Goal: Task Accomplishment & Management: Use online tool/utility

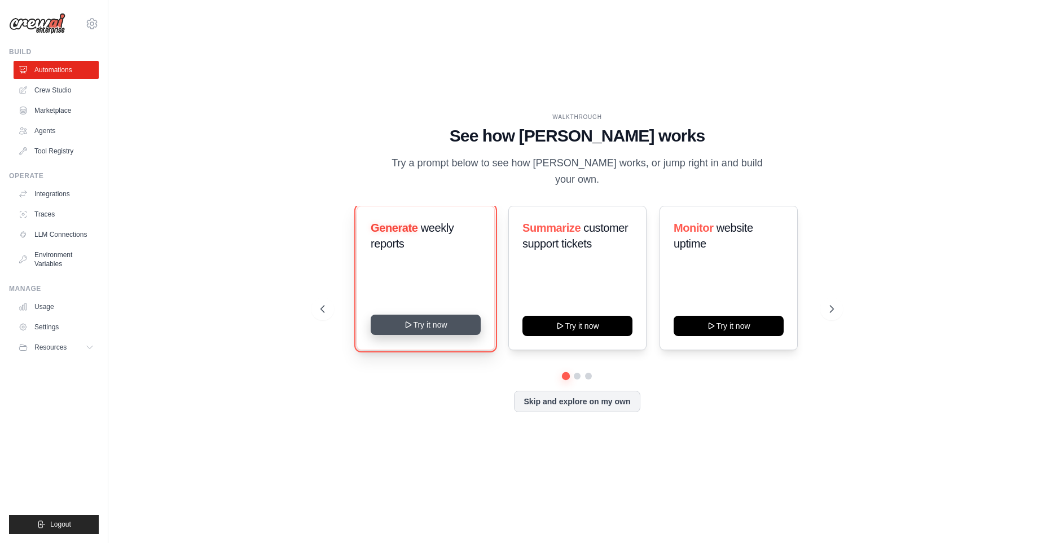
click at [430, 330] on button "Try it now" at bounding box center [426, 325] width 110 height 20
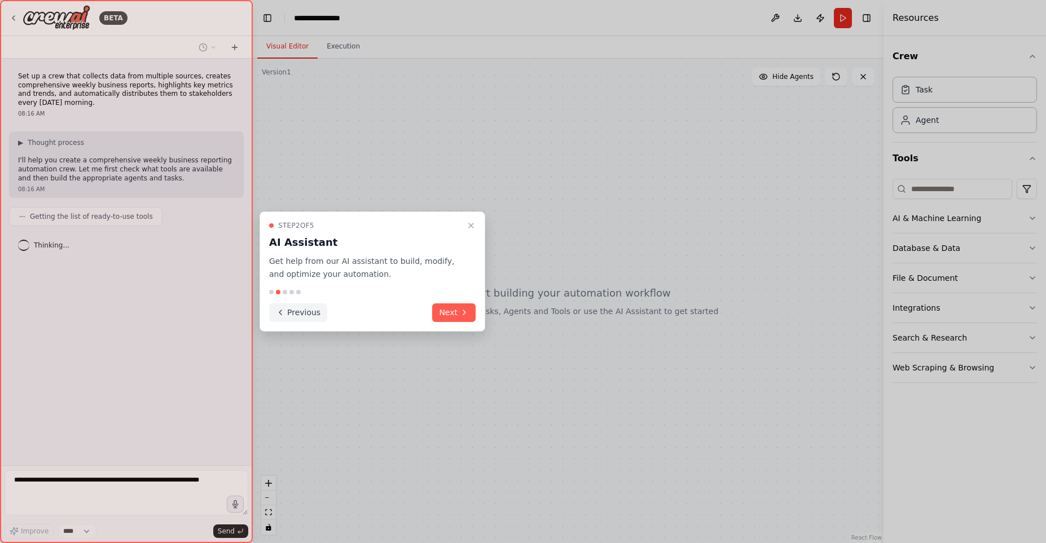
click at [283, 315] on icon at bounding box center [280, 312] width 9 height 9
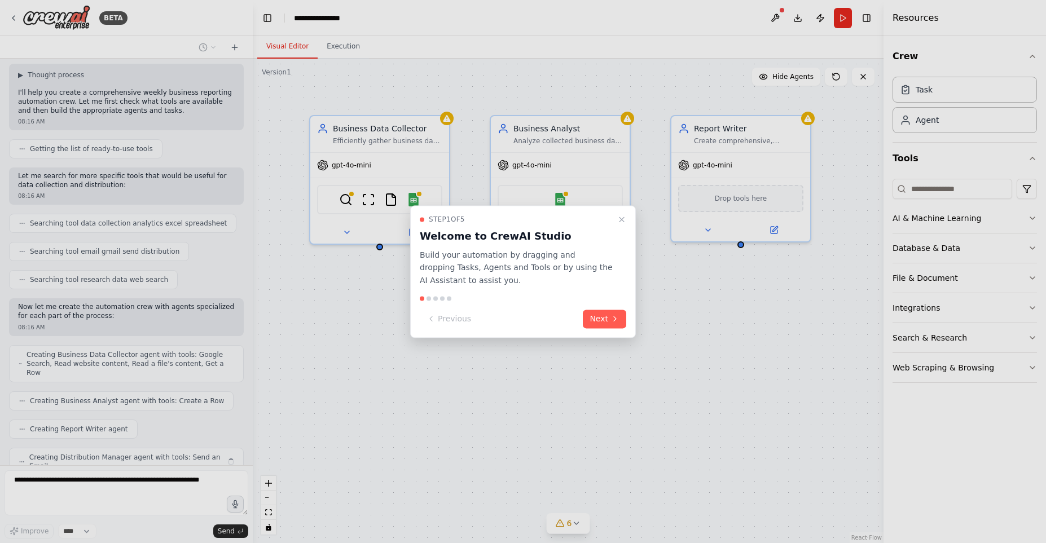
scroll to position [96, 0]
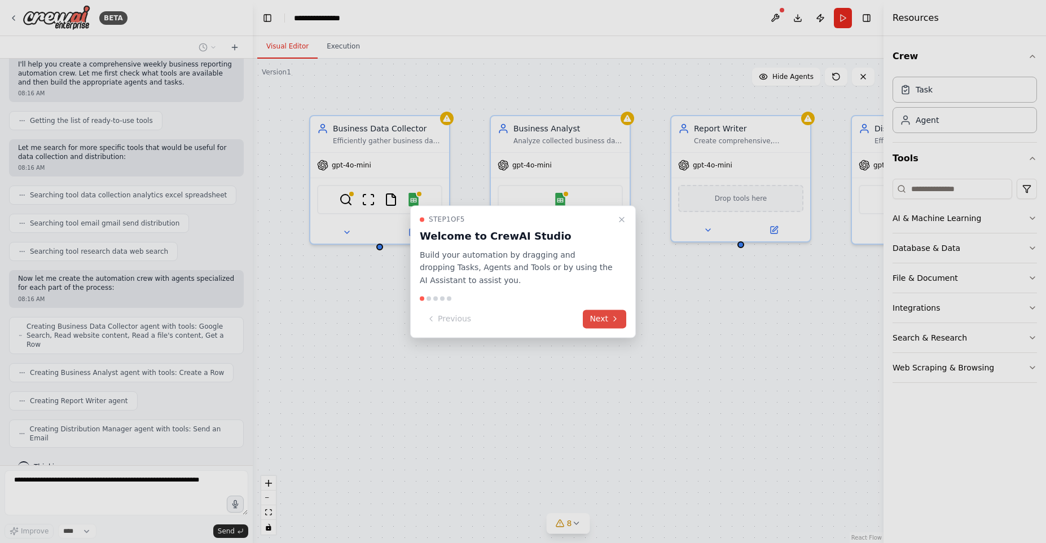
click at [606, 317] on button "Next" at bounding box center [604, 319] width 43 height 19
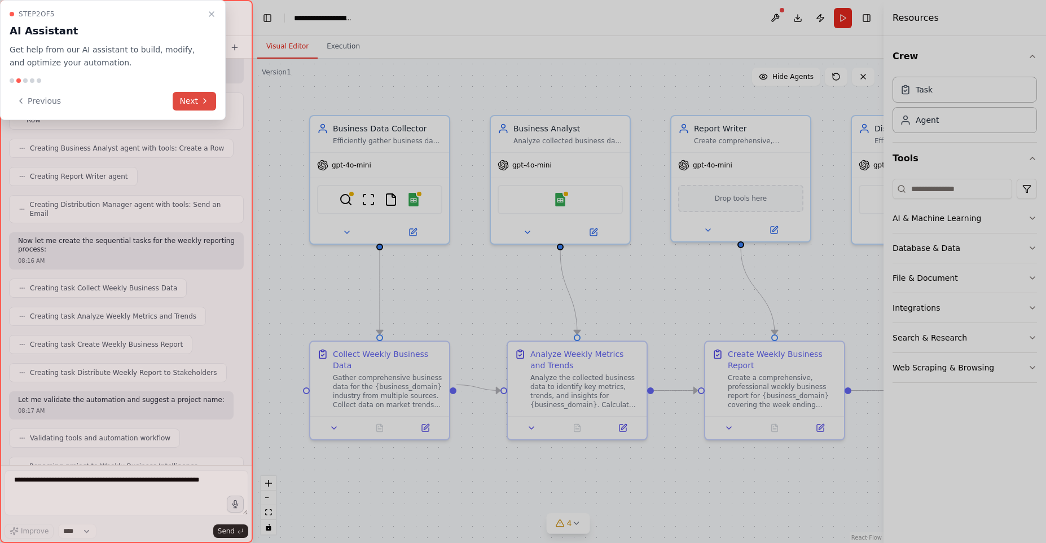
scroll to position [349, 0]
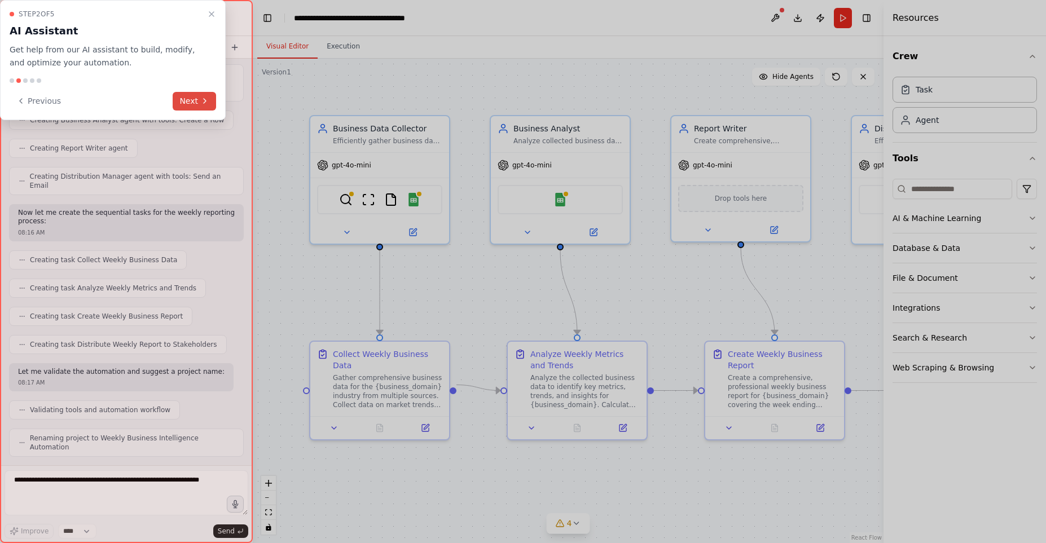
click at [191, 104] on button "Next" at bounding box center [194, 101] width 43 height 19
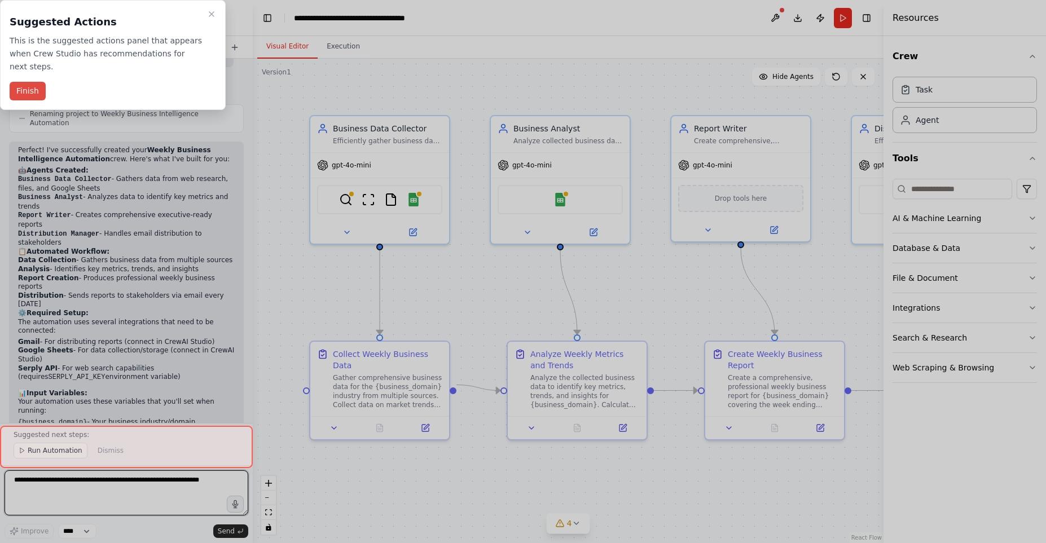
scroll to position [682, 0]
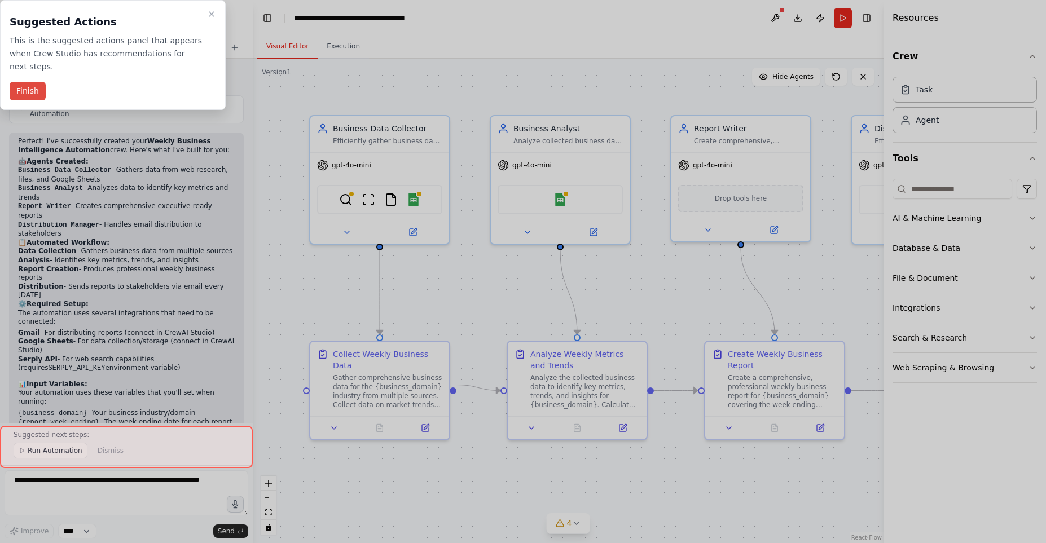
click at [27, 84] on button "Finish" at bounding box center [28, 91] width 36 height 19
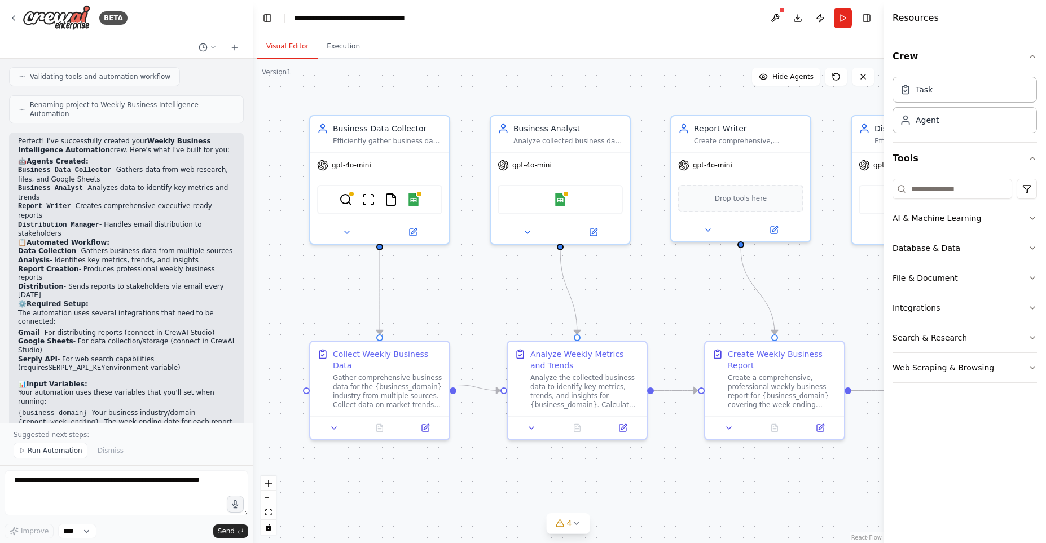
scroll to position [39, 0]
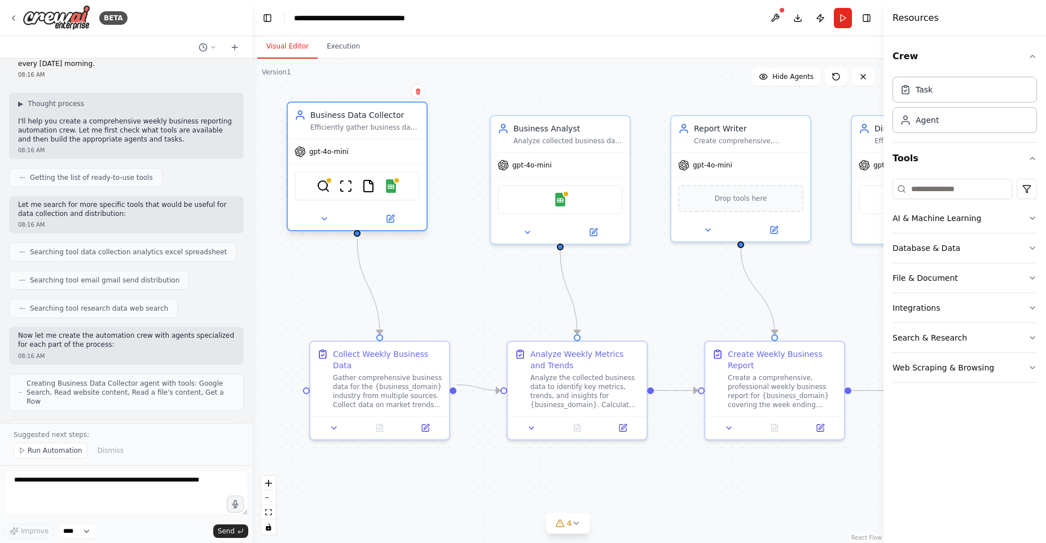
drag, startPoint x: 399, startPoint y: 170, endPoint x: 375, endPoint y: 161, distance: 25.9
click at [375, 161] on div "gpt-4o-mini" at bounding box center [357, 151] width 139 height 25
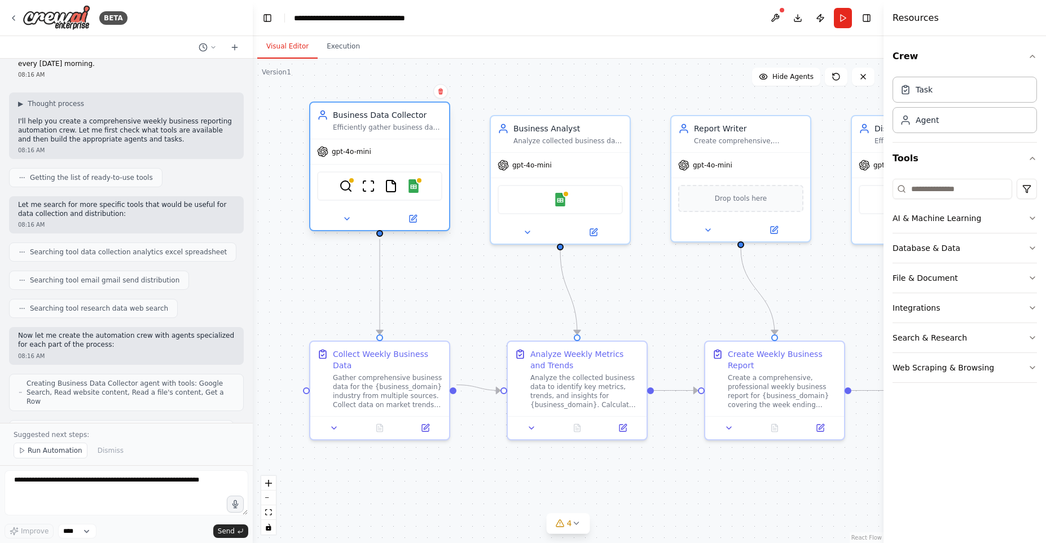
drag, startPoint x: 361, startPoint y: 139, endPoint x: 380, endPoint y: 143, distance: 19.5
click at [380, 143] on div "gpt-4o-mini" at bounding box center [379, 151] width 139 height 25
click at [364, 158] on div "gpt-4o-mini" at bounding box center [379, 151] width 139 height 25
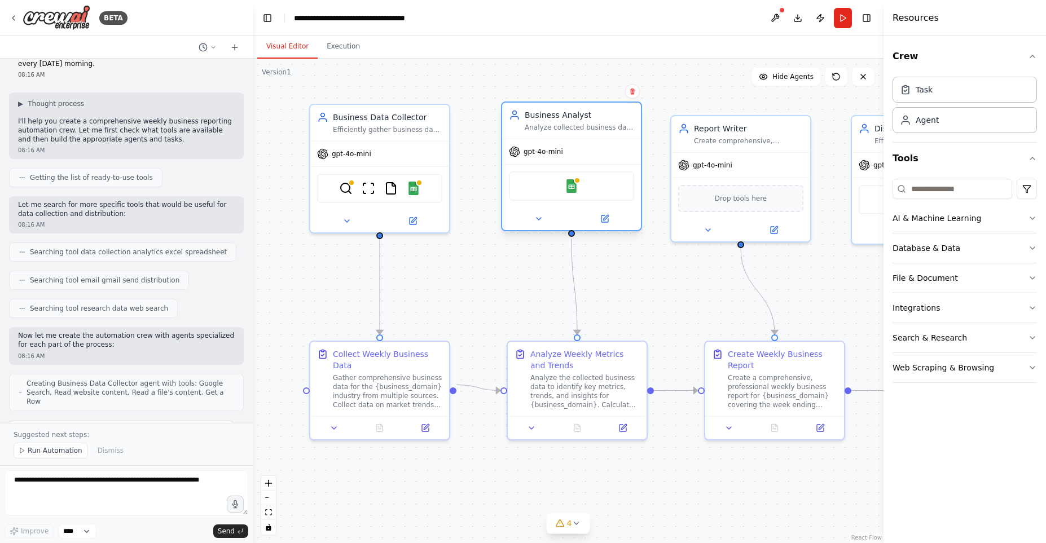
drag, startPoint x: 547, startPoint y: 157, endPoint x: 556, endPoint y: 142, distance: 18.5
click at [556, 142] on div "gpt-4o-mini" at bounding box center [571, 151] width 139 height 25
click at [414, 113] on div "Business Data Collector" at bounding box center [387, 114] width 109 height 11
click at [393, 131] on div "Efficiently gather business data from multiple sources including web research, …" at bounding box center [387, 127] width 109 height 9
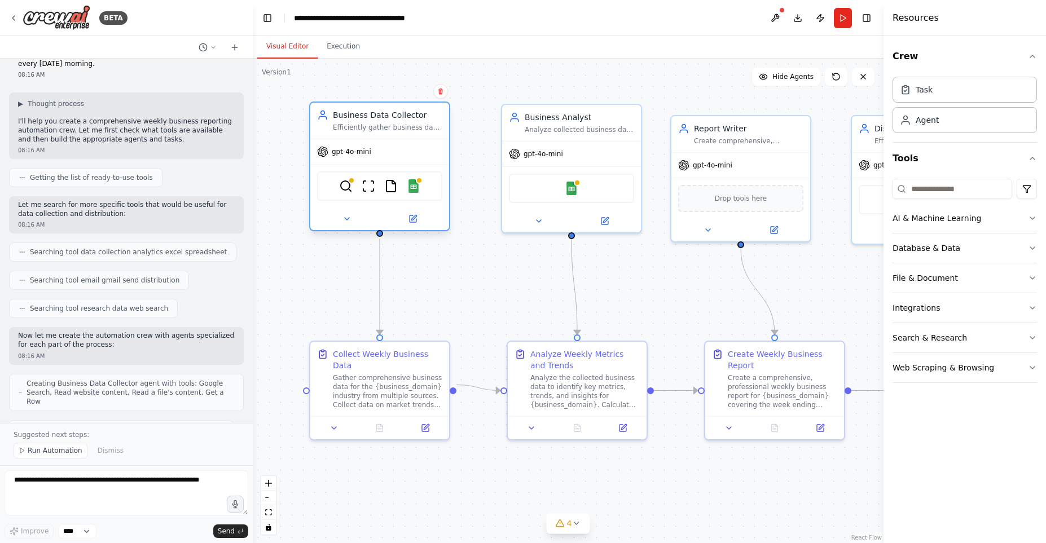
click at [393, 131] on div "Efficiently gather business data from multiple sources including web research, …" at bounding box center [387, 127] width 109 height 9
click at [416, 219] on icon at bounding box center [413, 219] width 7 height 7
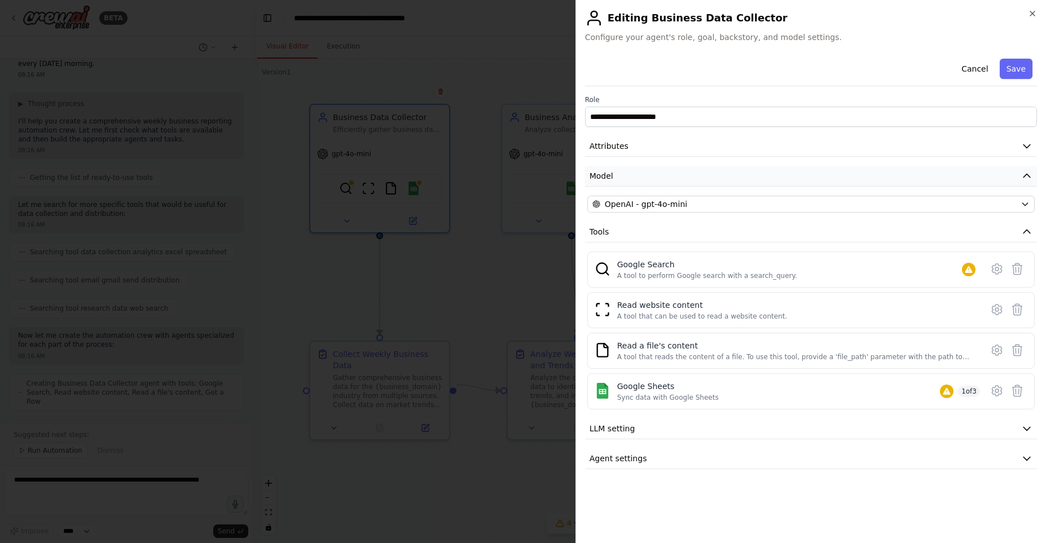
click at [657, 170] on button "Model" at bounding box center [811, 176] width 452 height 21
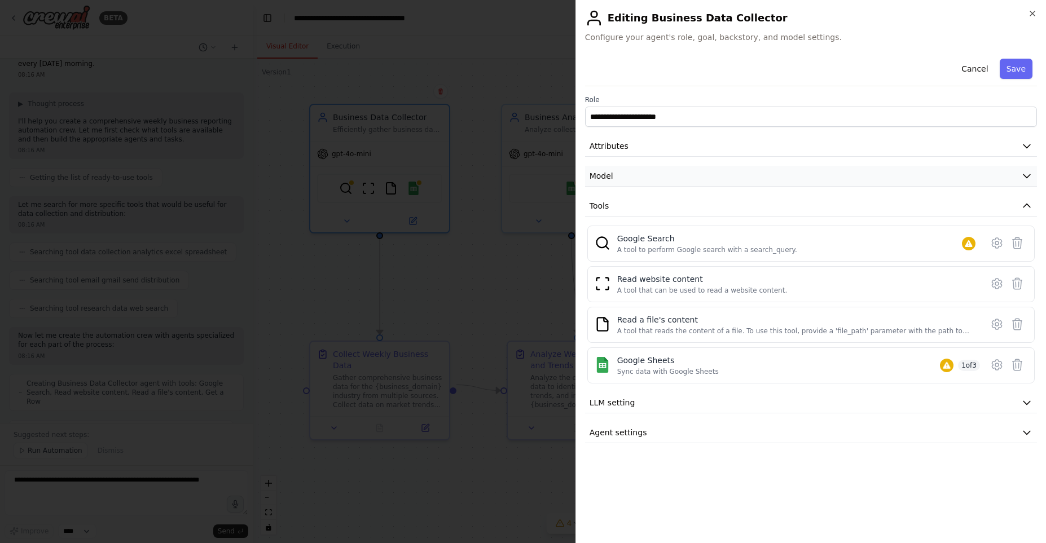
click at [657, 170] on button "Model" at bounding box center [811, 176] width 452 height 21
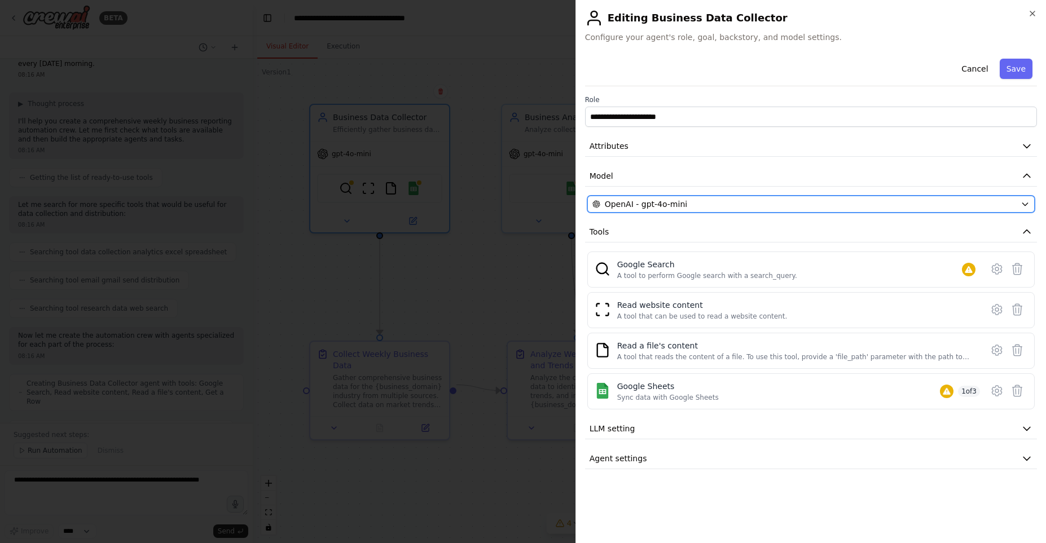
click at [694, 207] on div "OpenAI - gpt-4o-mini" at bounding box center [804, 204] width 424 height 11
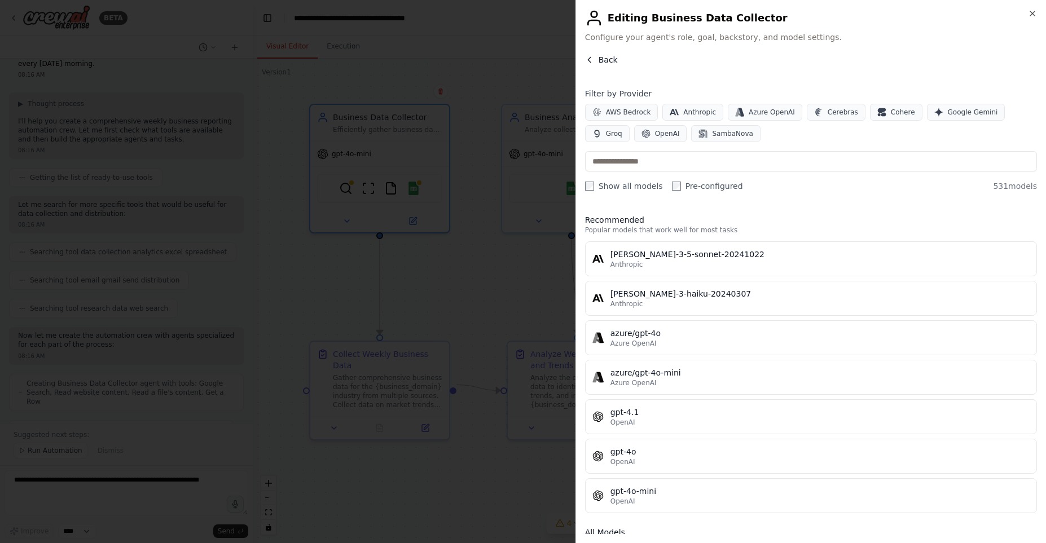
click at [589, 58] on icon "button" at bounding box center [589, 59] width 9 height 9
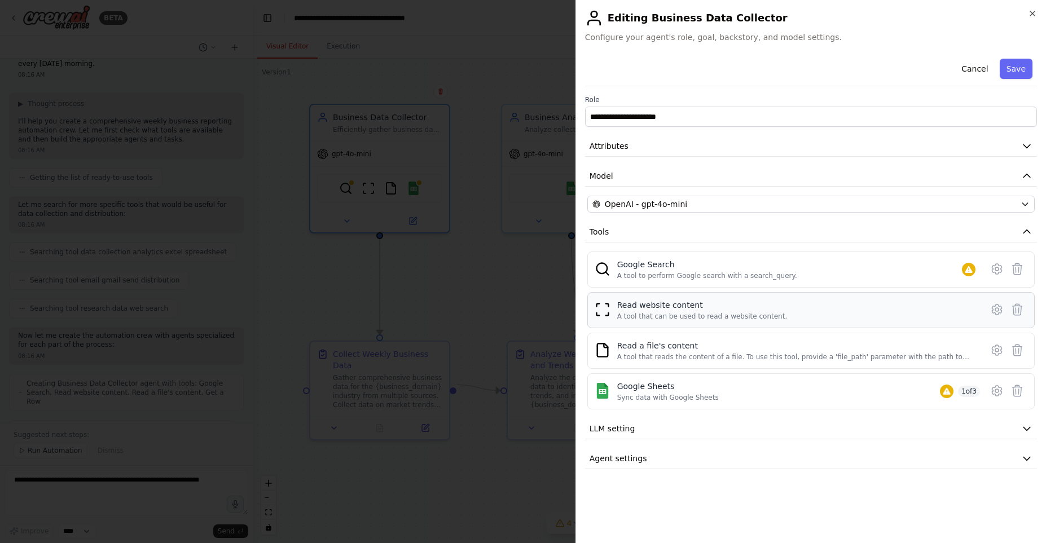
click at [734, 308] on div "Read website content" at bounding box center [702, 305] width 170 height 11
click at [608, 230] on span "Tools" at bounding box center [600, 231] width 20 height 11
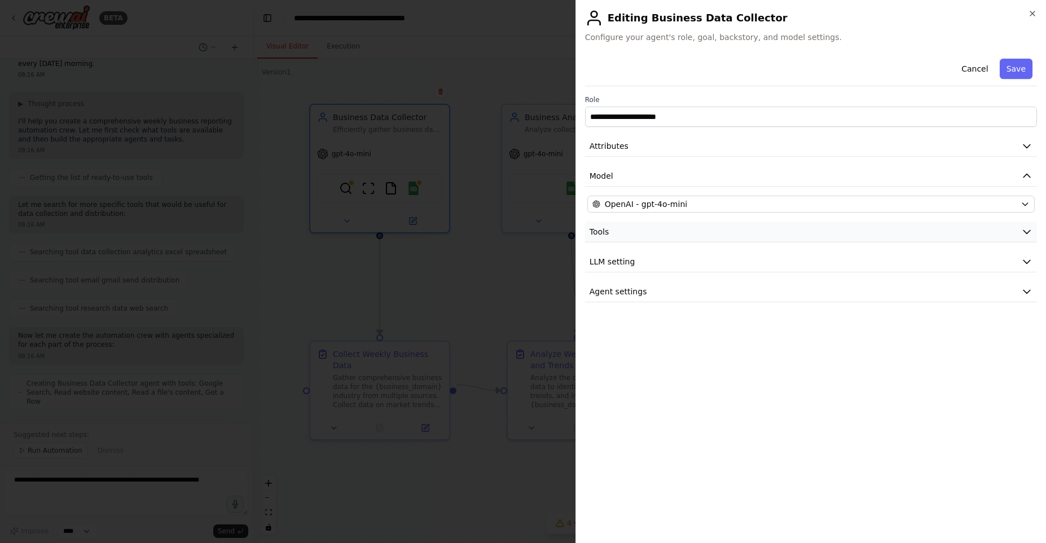
click at [608, 230] on span "Tools" at bounding box center [600, 231] width 20 height 11
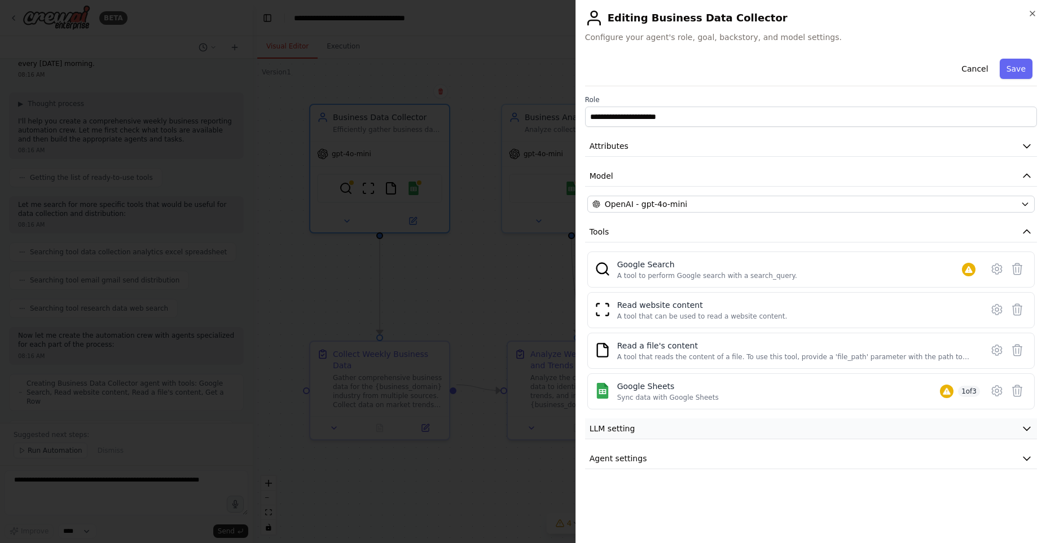
click at [671, 428] on button "LLM setting" at bounding box center [811, 429] width 452 height 21
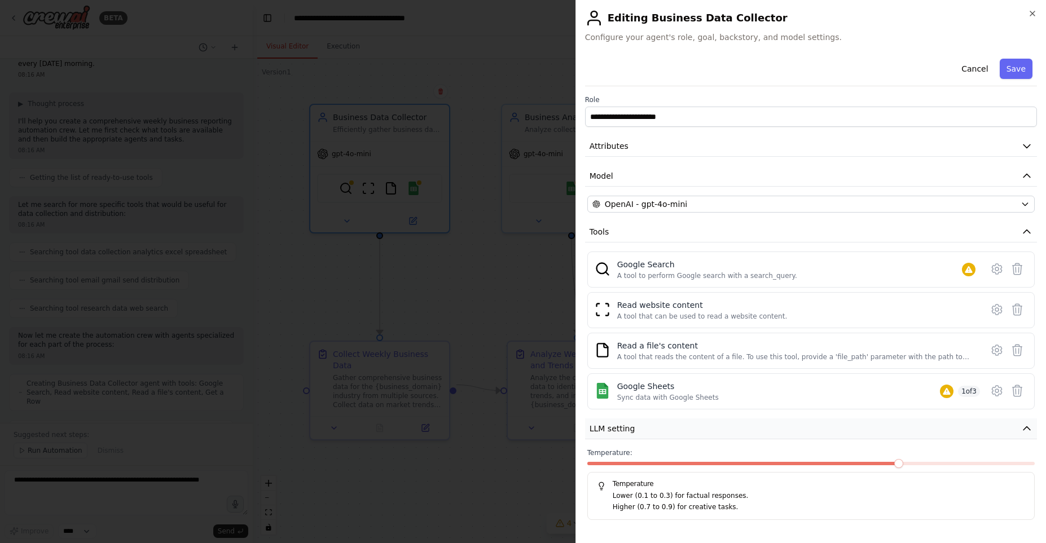
scroll to position [25, 0]
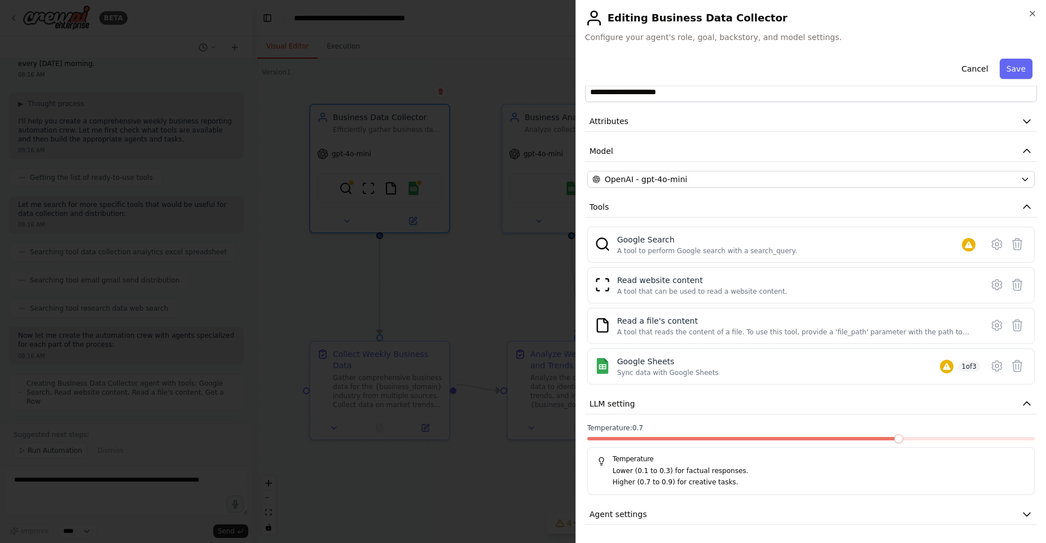
click at [894, 442] on span at bounding box center [898, 438] width 9 height 9
click at [815, 442] on span at bounding box center [810, 438] width 9 height 9
click at [468, 324] on div at bounding box center [523, 271] width 1046 height 543
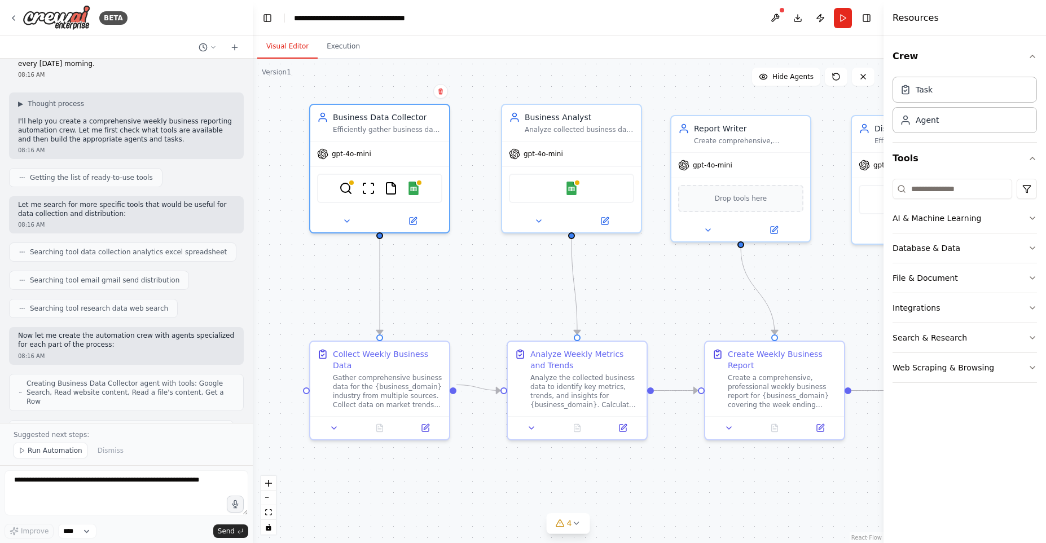
scroll to position [39, 0]
click at [401, 371] on div "Gather comprehensive business data for the {business_domain} industry from mult…" at bounding box center [387, 389] width 109 height 36
click at [432, 419] on button at bounding box center [425, 426] width 39 height 14
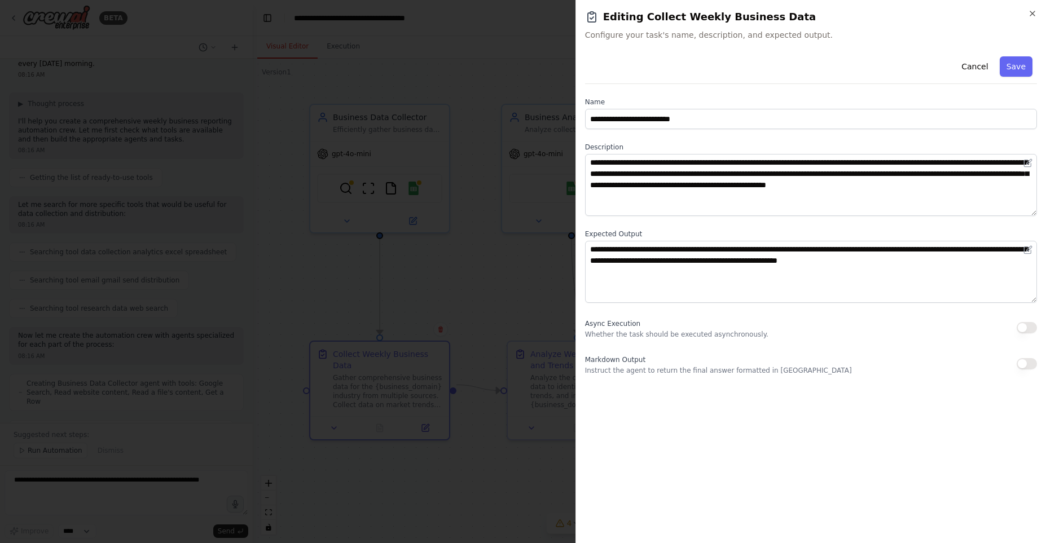
click at [336, 462] on div at bounding box center [523, 271] width 1046 height 543
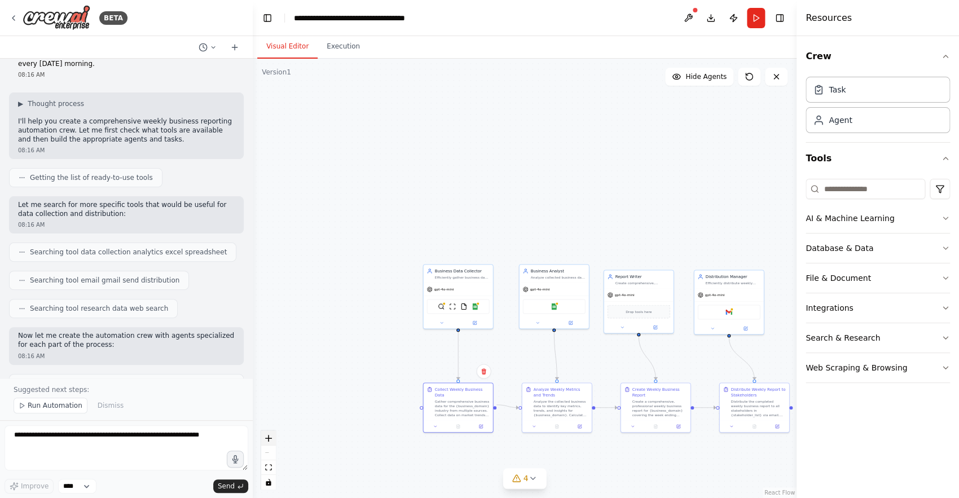
click at [267, 437] on icon "zoom in" at bounding box center [268, 438] width 7 height 7
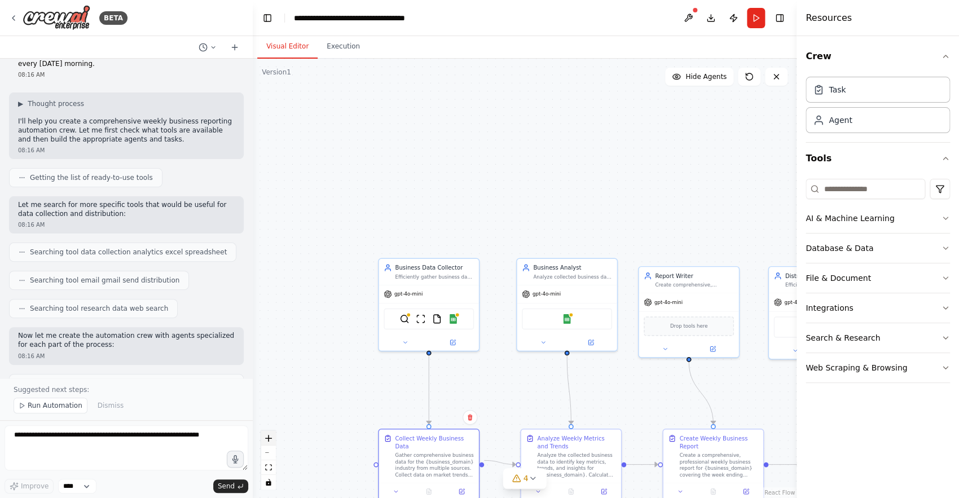
click at [267, 437] on icon "zoom in" at bounding box center [268, 438] width 7 height 7
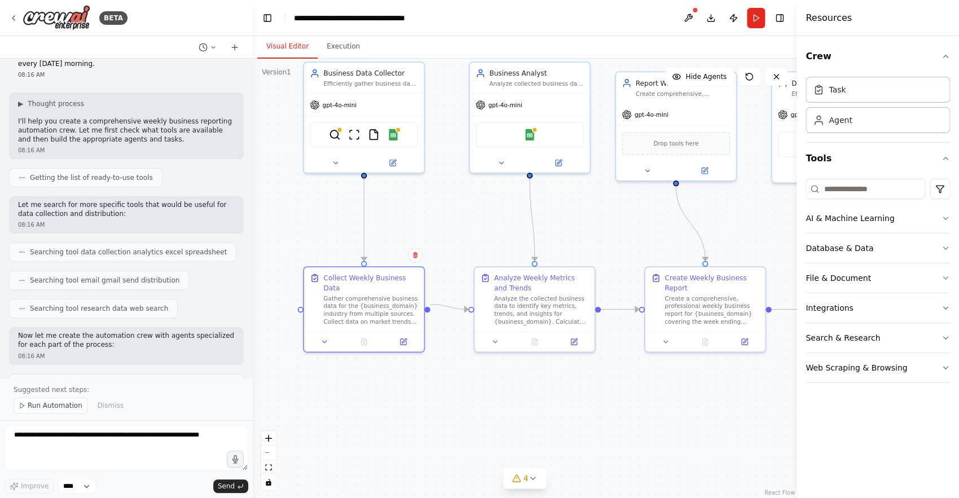
drag, startPoint x: 457, startPoint y: 397, endPoint x: 411, endPoint y: 205, distance: 197.8
click at [411, 205] on div ".deletable-edge-delete-btn { width: 20px; height: 20px; border: 0px solid #ffff…" at bounding box center [525, 279] width 544 height 440
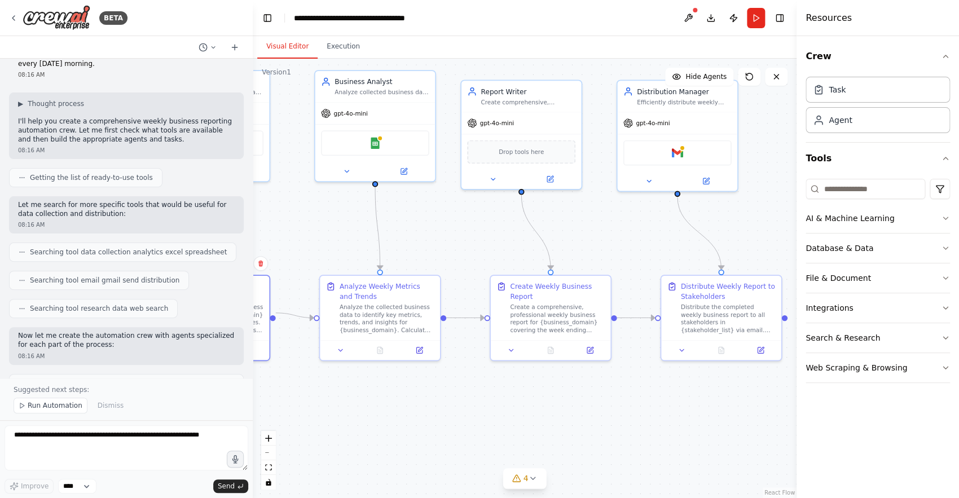
drag, startPoint x: 684, startPoint y: 370, endPoint x: 524, endPoint y: 379, distance: 160.5
click at [524, 379] on div ".deletable-edge-delete-btn { width: 20px; height: 20px; border: 0px solid #ffff…" at bounding box center [525, 279] width 544 height 440
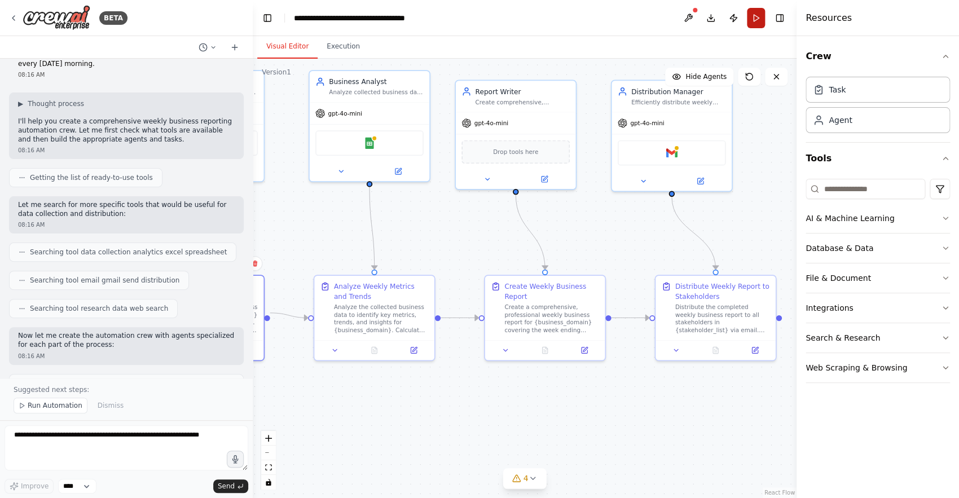
click at [757, 15] on button "Run" at bounding box center [756, 18] width 18 height 20
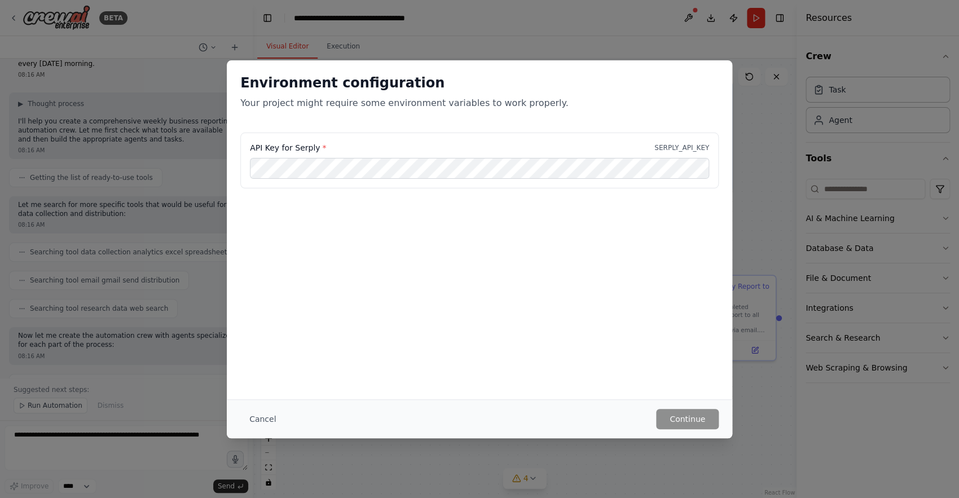
click at [301, 148] on label "API Key for Serply *" at bounding box center [288, 147] width 76 height 11
copy label "Serply"
click at [475, 108] on p "Your project might require some environment variables to work properly." at bounding box center [479, 103] width 478 height 14
click at [264, 427] on button "Cancel" at bounding box center [262, 419] width 45 height 20
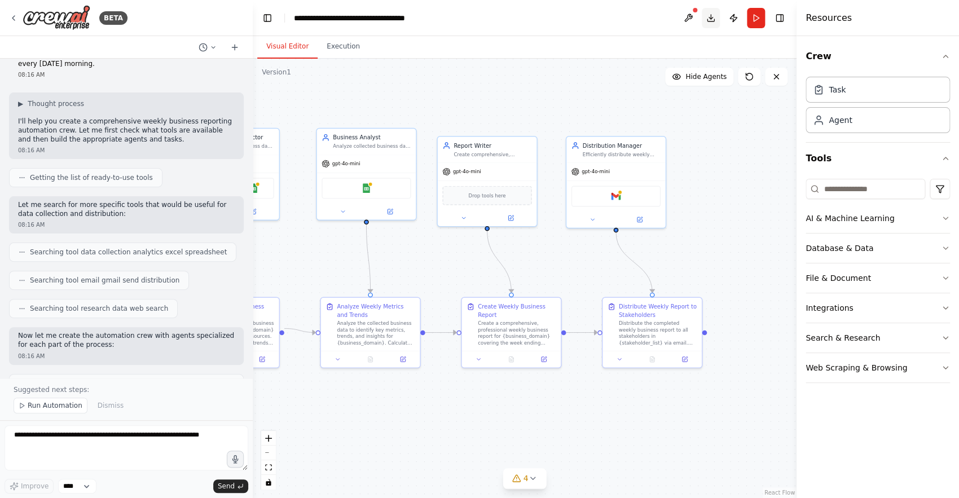
click at [705, 16] on button "Download" at bounding box center [711, 18] width 18 height 20
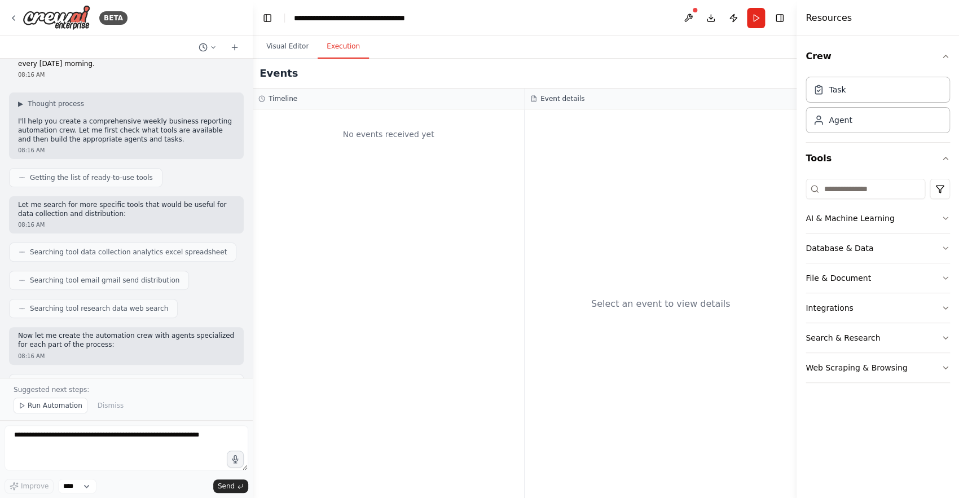
click at [339, 50] on button "Execution" at bounding box center [343, 47] width 51 height 24
click at [762, 23] on button "Run" at bounding box center [756, 18] width 18 height 20
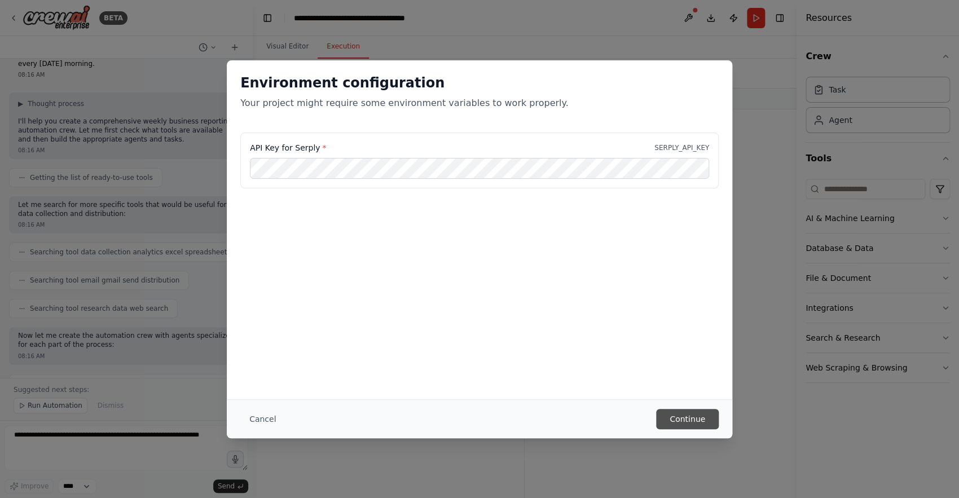
click at [704, 424] on button "Continue" at bounding box center [687, 419] width 63 height 20
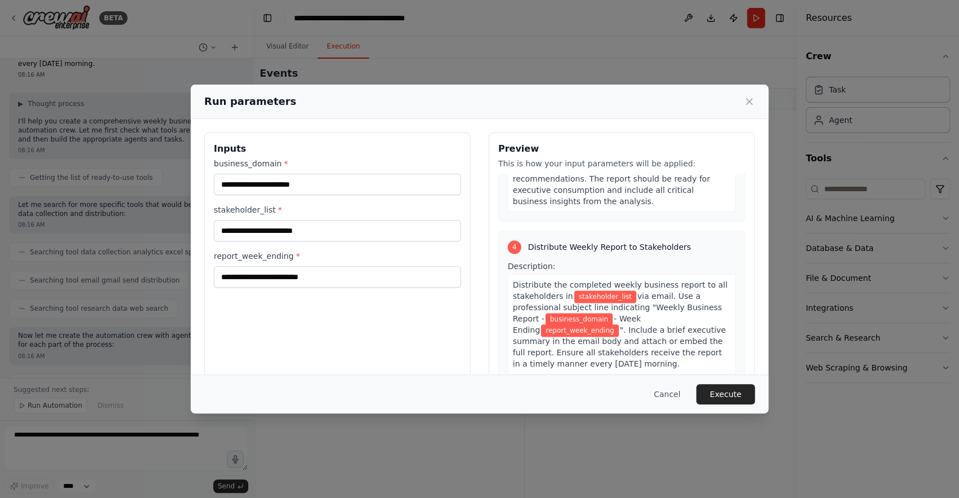
scroll to position [0, 0]
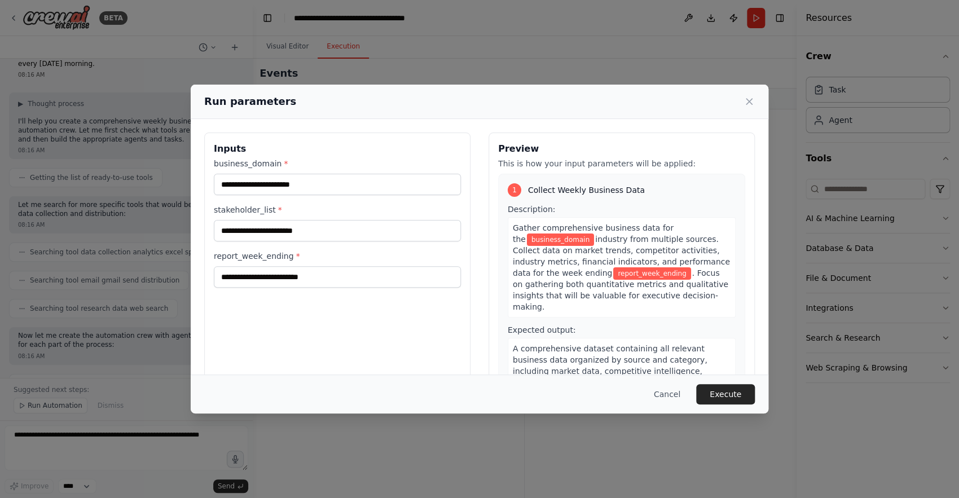
click at [656, 298] on div "Gather comprehensive business data for the business_domain industry from multip…" at bounding box center [622, 267] width 228 height 100
click at [736, 397] on button "Execute" at bounding box center [725, 394] width 59 height 20
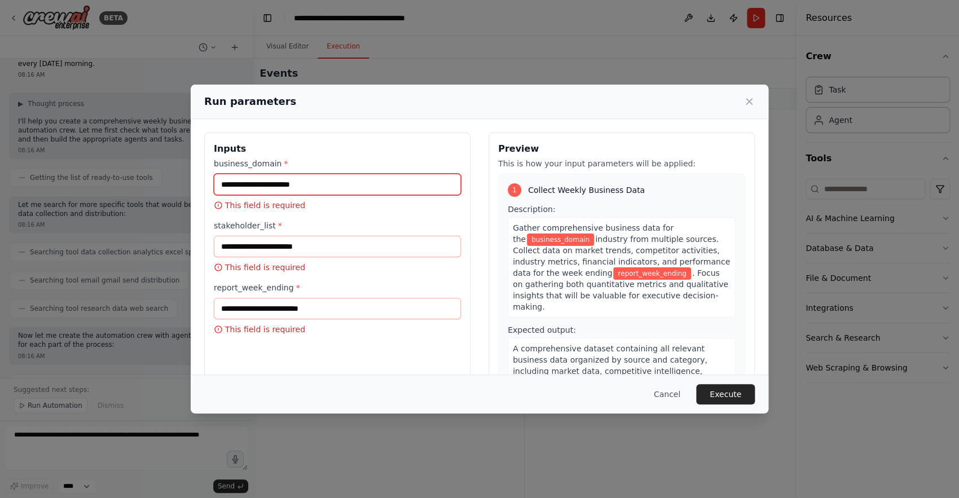
click at [336, 188] on input "business_domain *" at bounding box center [337, 184] width 247 height 21
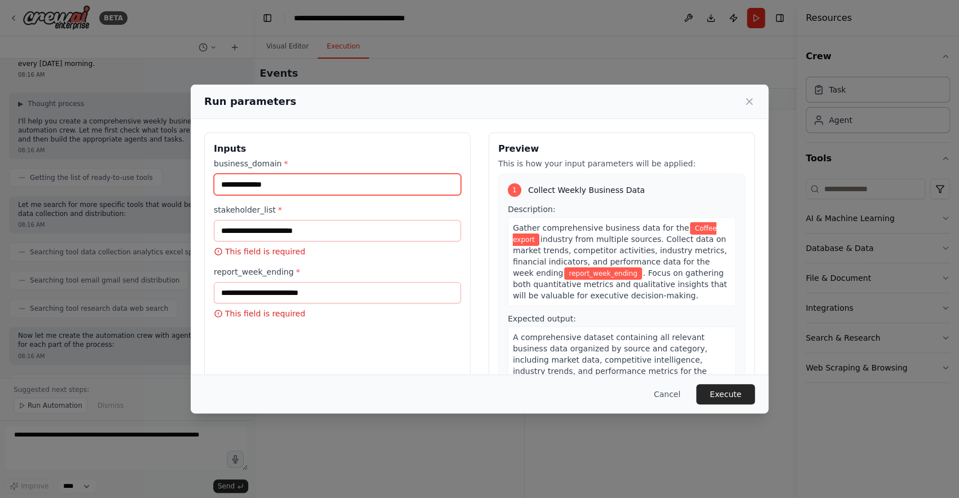
type input "**********"
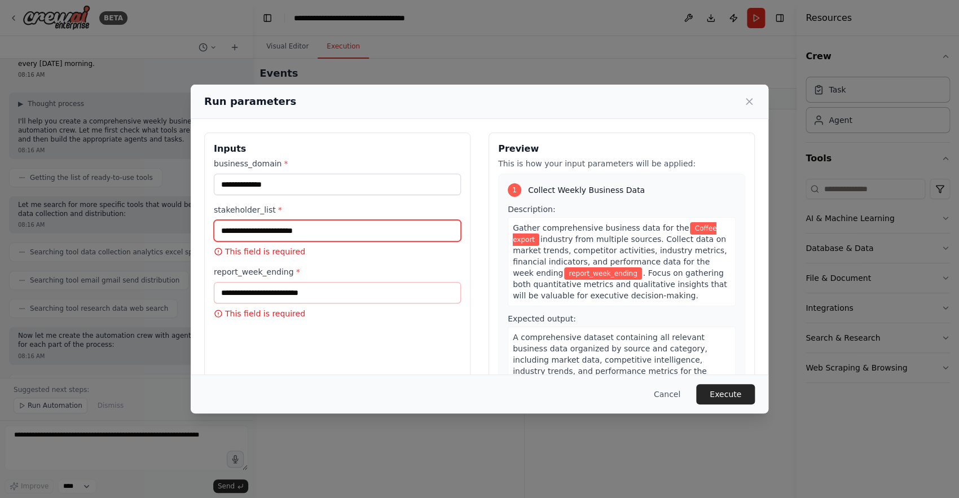
click at [302, 236] on input "stakeholder_list *" at bounding box center [337, 230] width 247 height 21
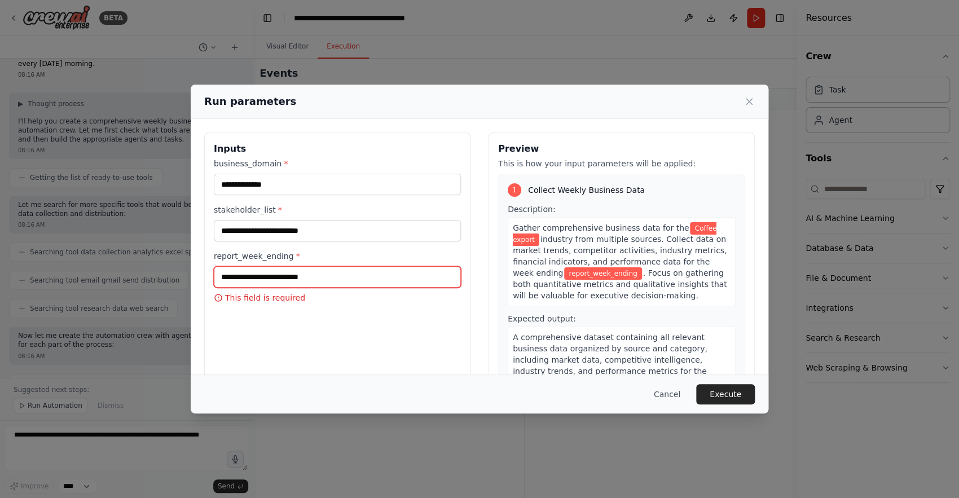
click at [293, 276] on input "report_week_ending *" at bounding box center [337, 276] width 247 height 21
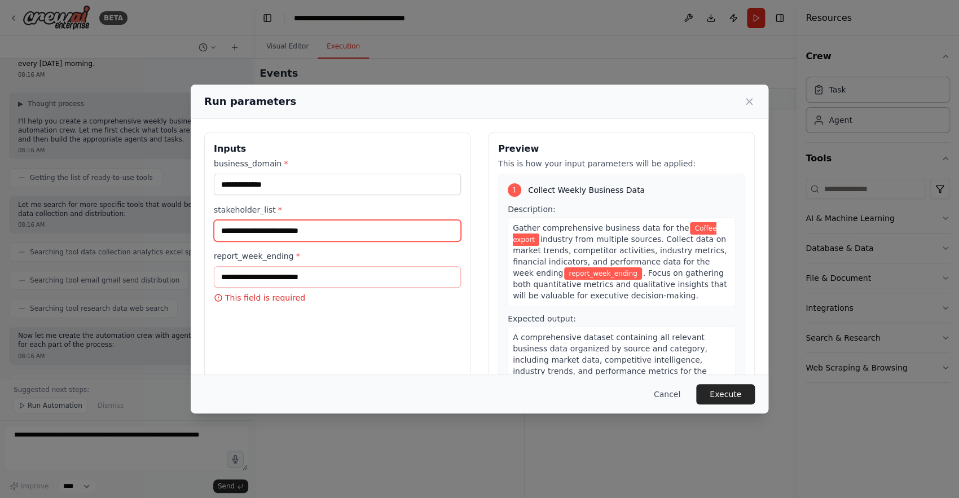
click at [318, 232] on input "**********" at bounding box center [337, 230] width 247 height 21
type input "**********"
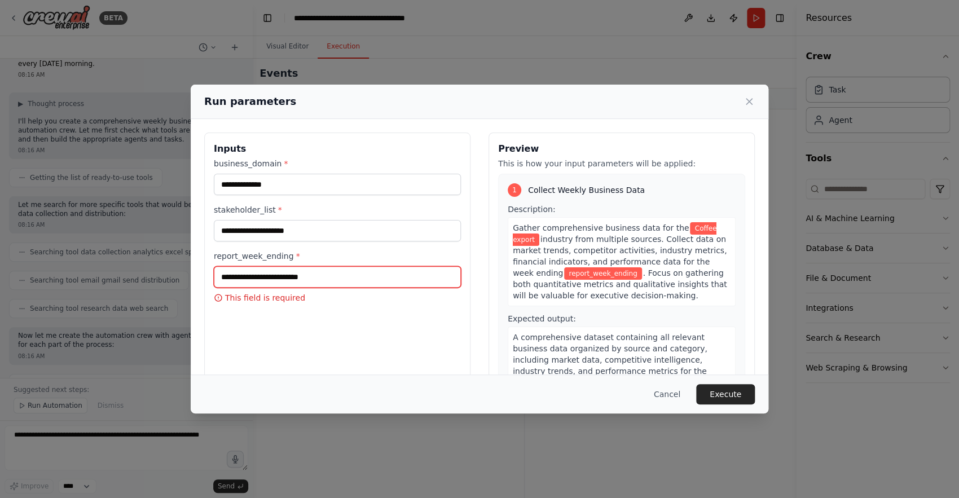
click at [326, 276] on input "report_week_ending *" at bounding box center [337, 276] width 247 height 21
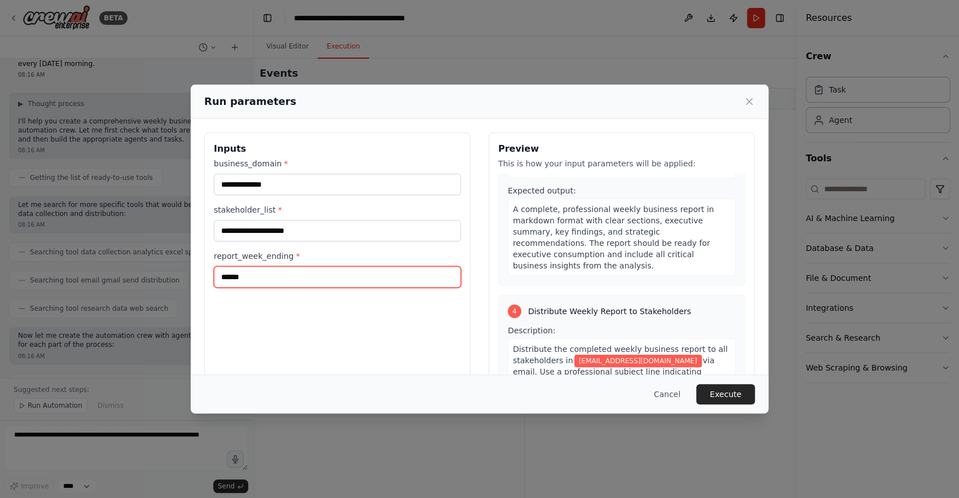
scroll to position [691, 0]
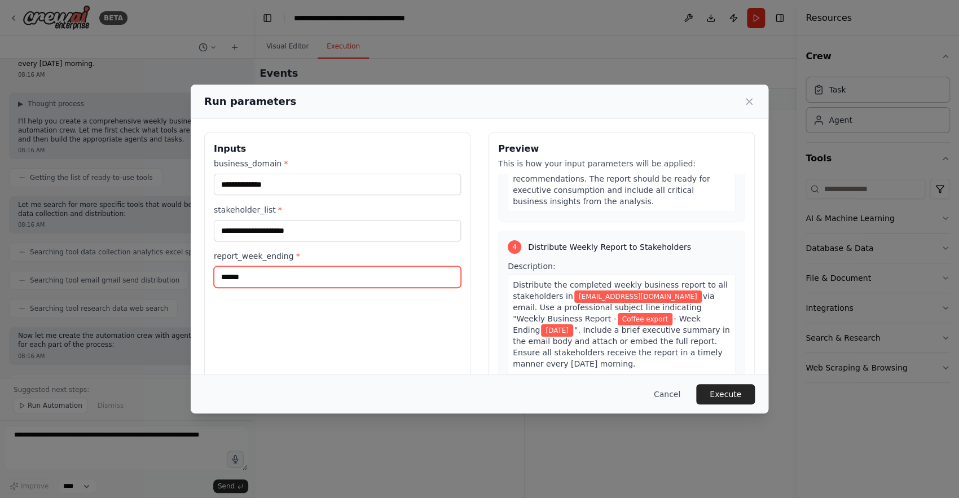
type input "******"
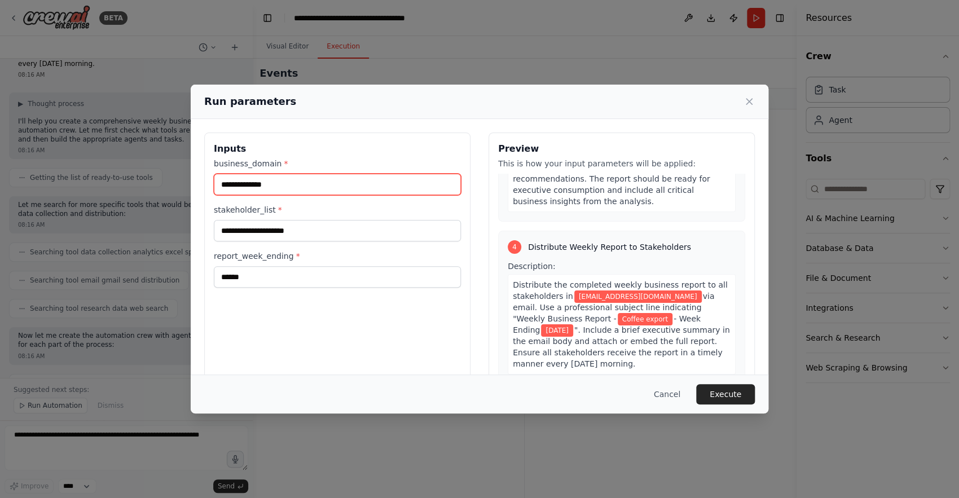
click at [319, 183] on input "**********" at bounding box center [337, 184] width 247 height 21
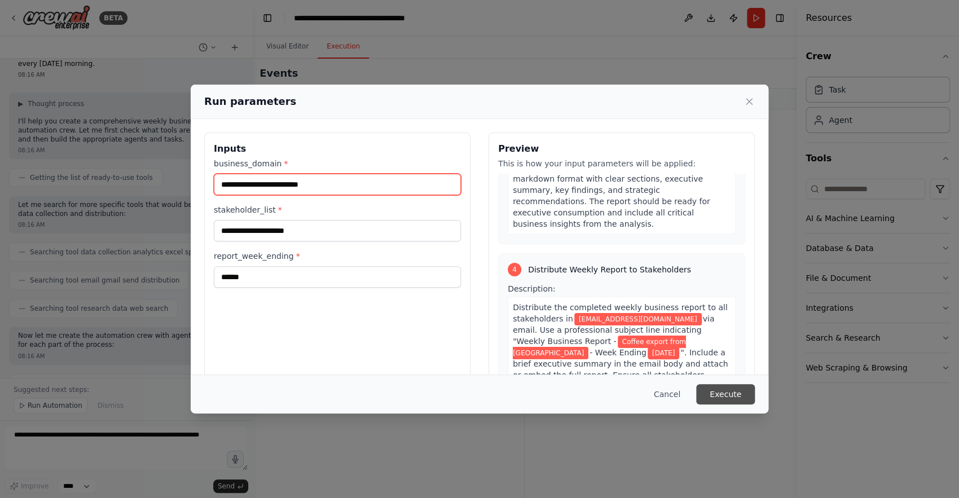
type input "**********"
click at [720, 393] on button "Execute" at bounding box center [725, 394] width 59 height 20
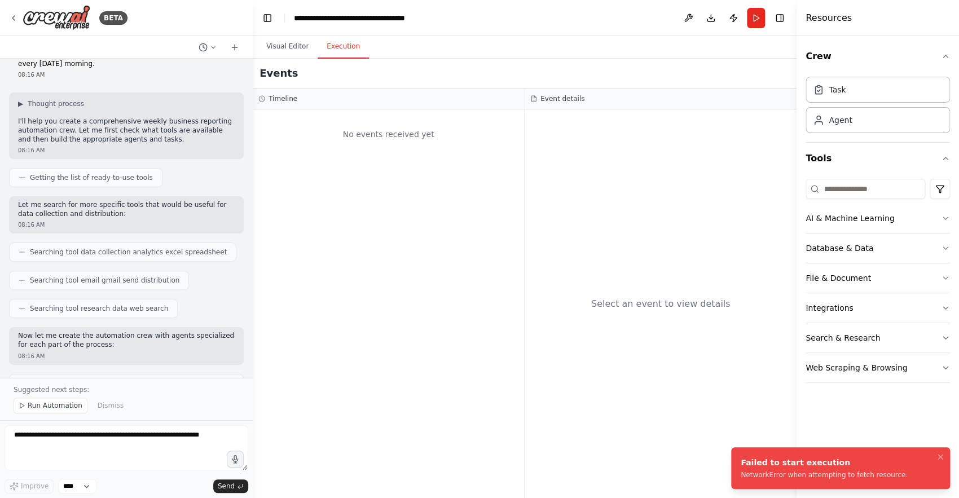
drag, startPoint x: 911, startPoint y: 481, endPoint x: 742, endPoint y: 460, distance: 170.5
click at [742, 460] on li "Failed to start execution NetworkError when attempting to fetch resource." at bounding box center [840, 468] width 219 height 42
drag, startPoint x: 742, startPoint y: 460, endPoint x: 681, endPoint y: 293, distance: 177.2
click at [741, 457] on div "Failed to start execution" at bounding box center [824, 462] width 167 height 11
click at [681, 293] on div "Select an event to view details" at bounding box center [661, 303] width 272 height 389
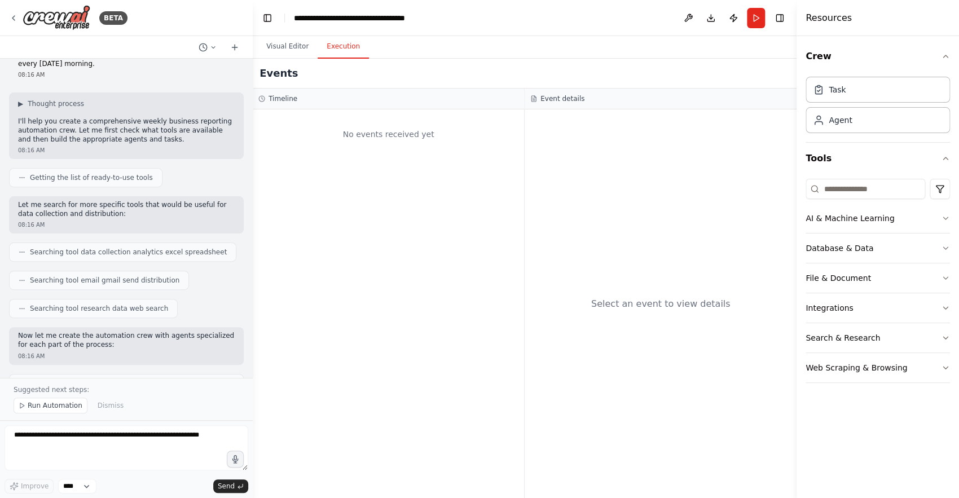
scroll to position [696, 0]
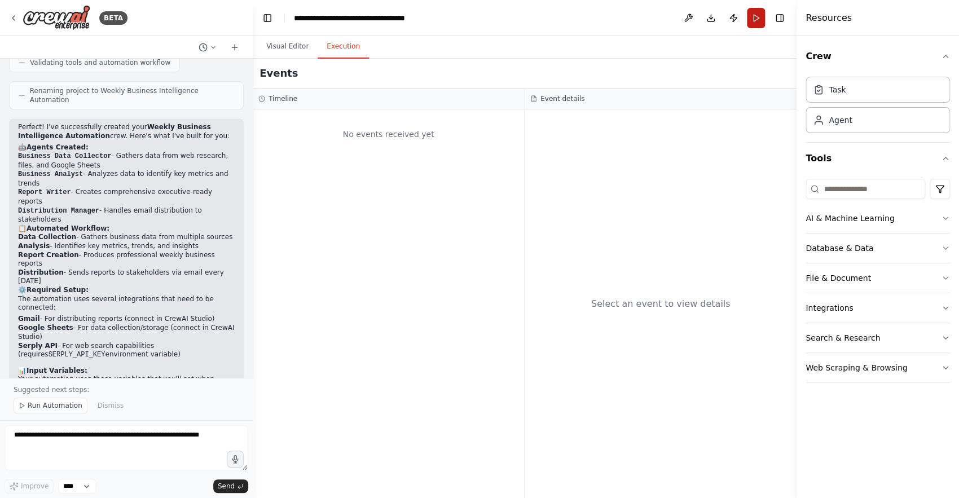
click at [754, 18] on button "Run" at bounding box center [756, 18] width 18 height 20
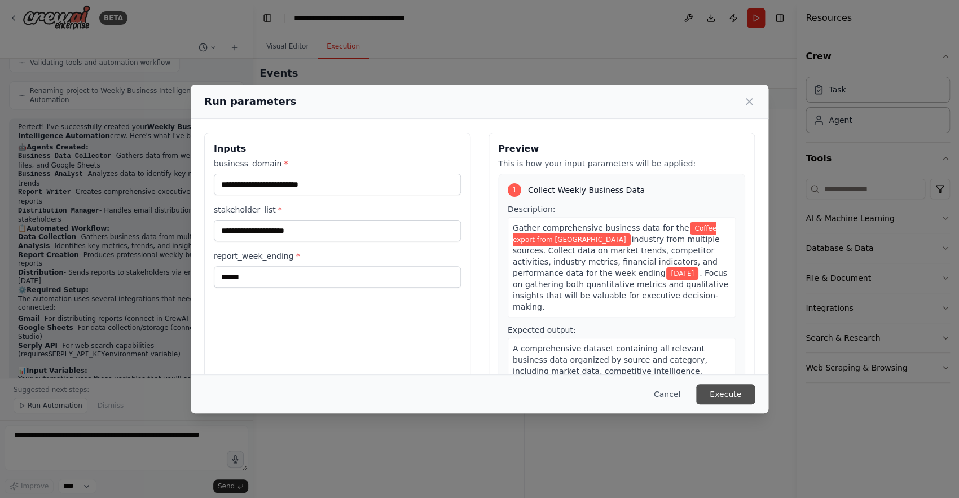
click at [711, 397] on button "Execute" at bounding box center [725, 394] width 59 height 20
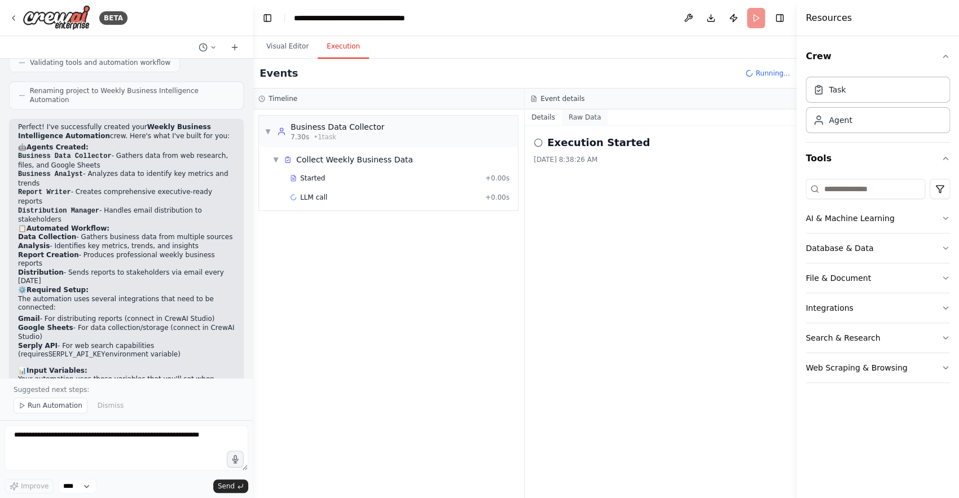
click at [578, 112] on button "Raw Data" at bounding box center [585, 117] width 46 height 16
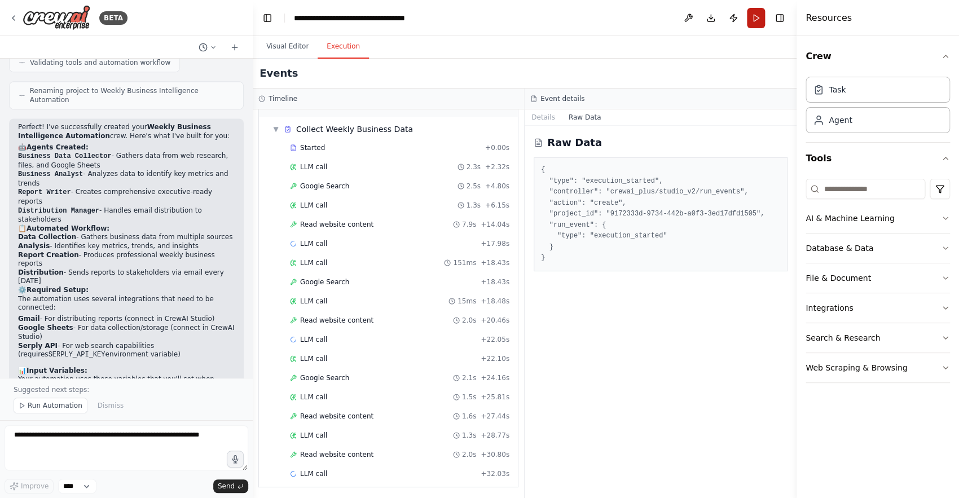
click at [755, 28] on button "Run" at bounding box center [756, 18] width 18 height 20
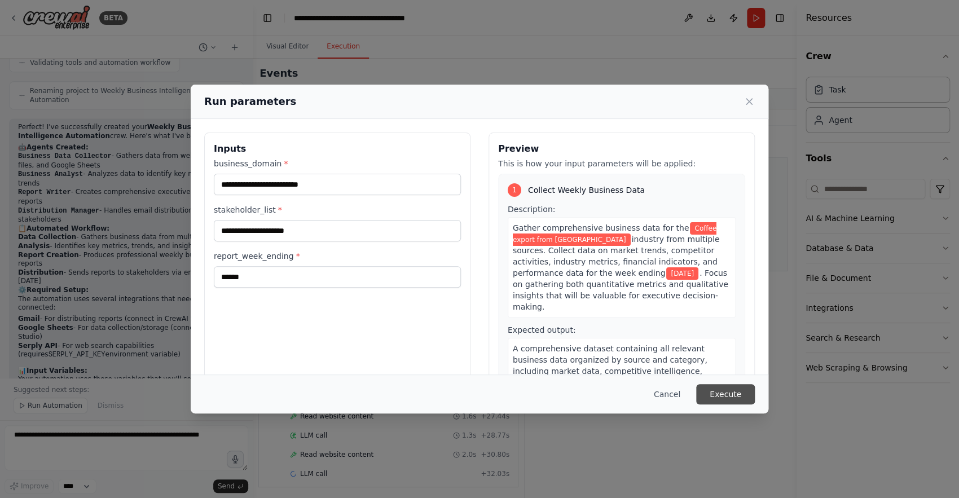
click at [723, 401] on button "Execute" at bounding box center [725, 394] width 59 height 20
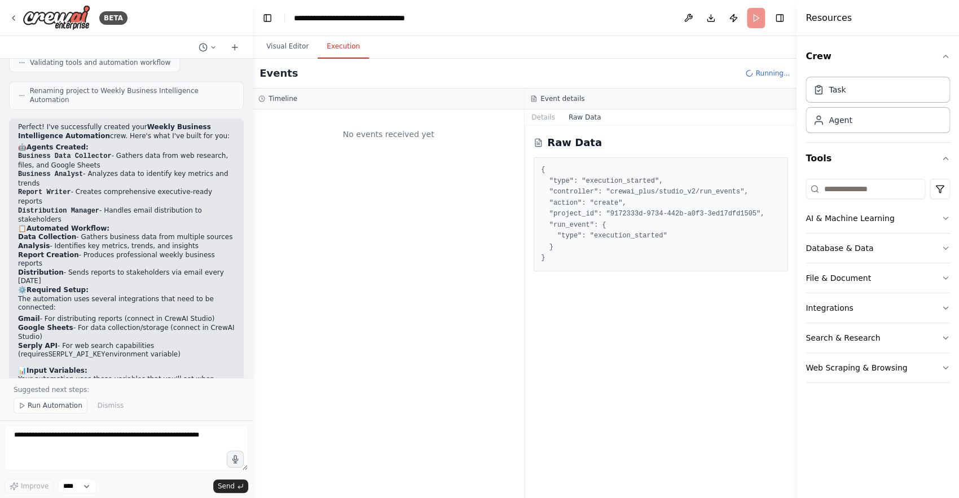
scroll to position [0, 0]
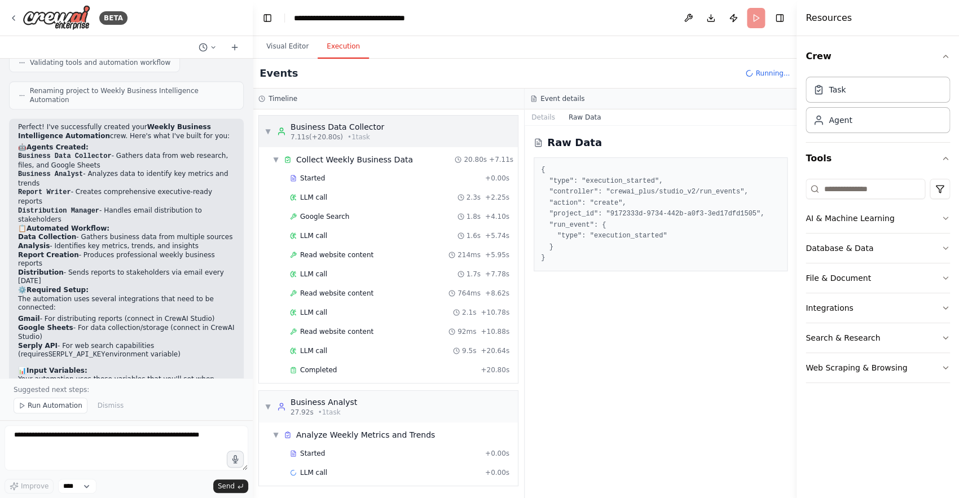
click at [264, 130] on div "▼ Business Data Collector 7.11s (+20.80s) • 1 task" at bounding box center [388, 132] width 259 height 32
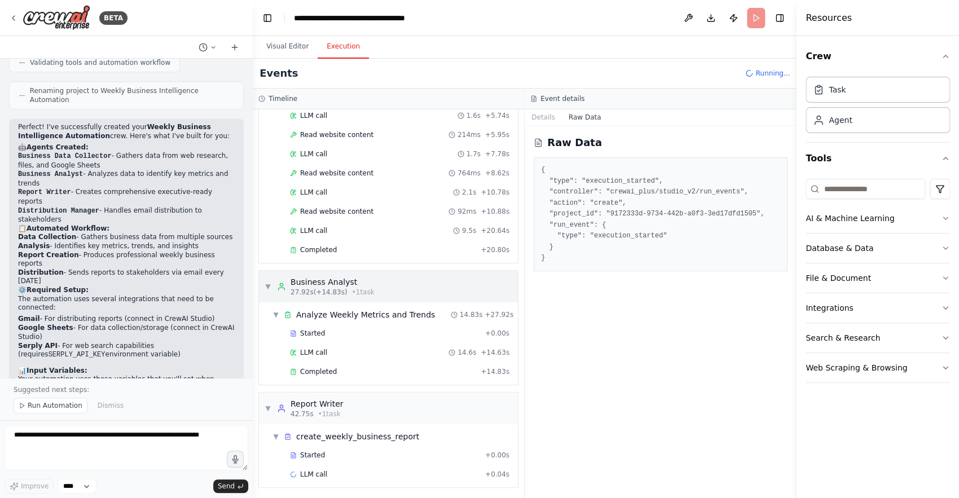
click at [268, 283] on span "▼" at bounding box center [268, 286] width 7 height 9
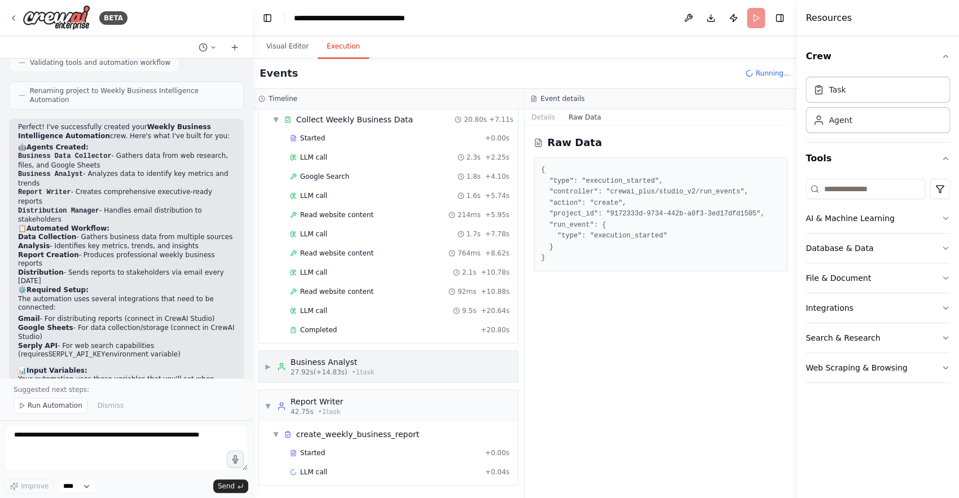
scroll to position [38, 0]
click at [275, 121] on span "▼" at bounding box center [276, 121] width 7 height 9
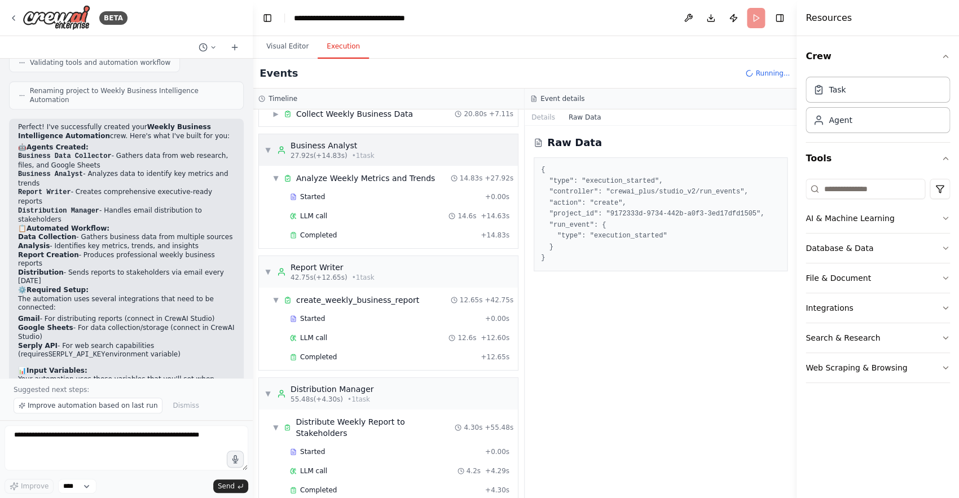
scroll to position [51, 0]
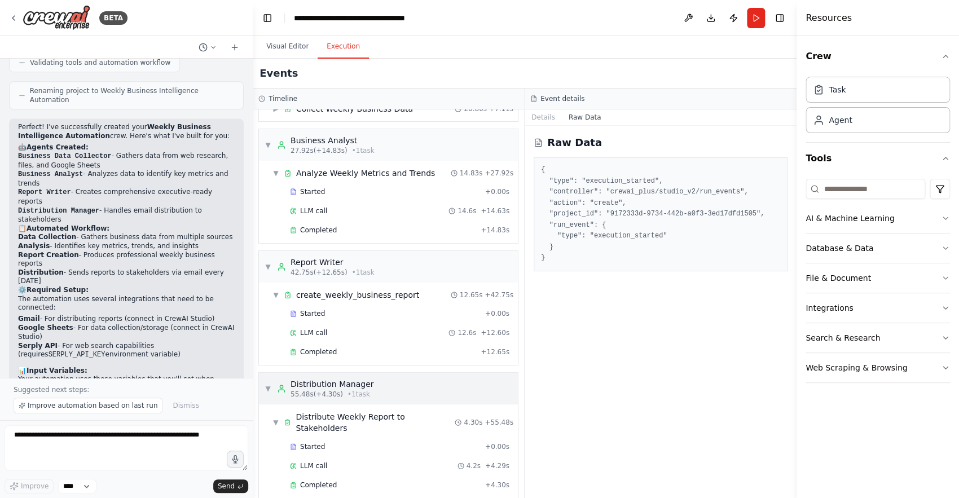
click at [263, 382] on div "▼ Distribution Manager 55.48s (+4.30s) • 1 task" at bounding box center [388, 389] width 259 height 32
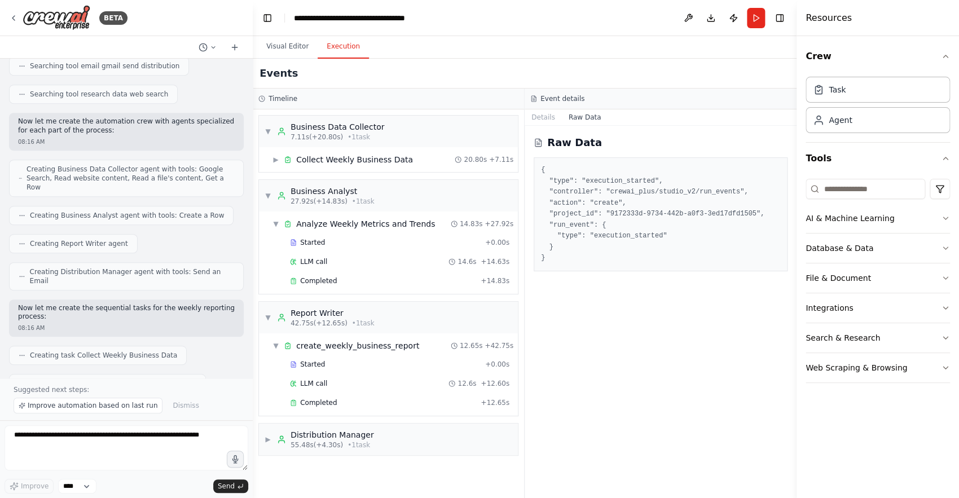
scroll to position [696, 0]
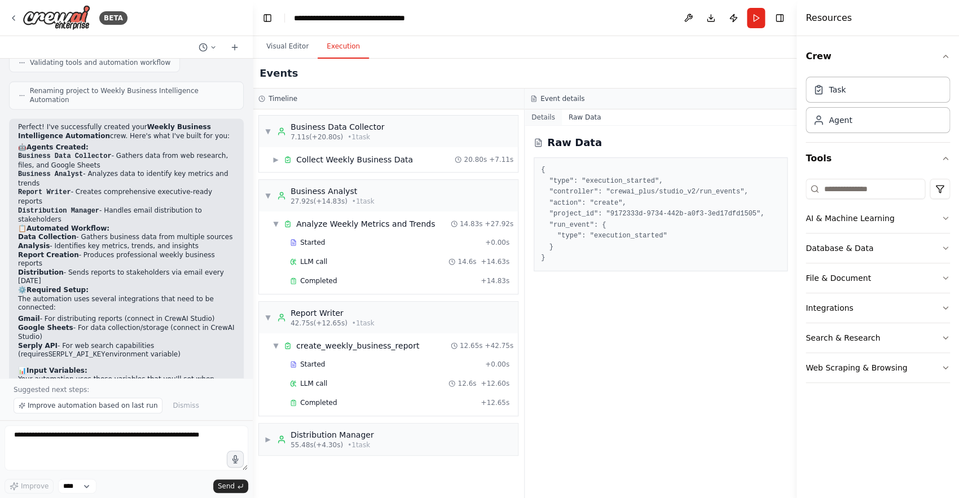
click at [543, 121] on button "Details" at bounding box center [543, 117] width 37 height 16
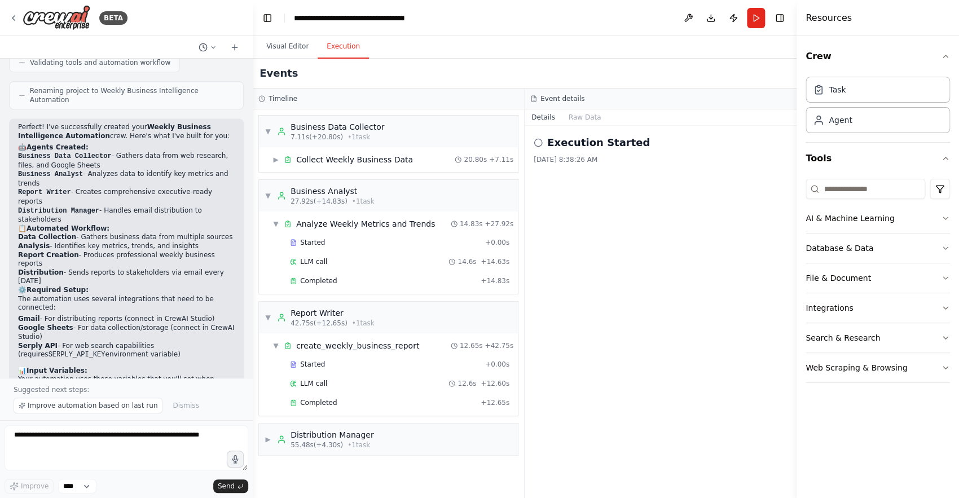
click at [543, 141] on div "Execution Started" at bounding box center [661, 143] width 254 height 16
click at [177, 445] on textarea at bounding box center [127, 447] width 244 height 45
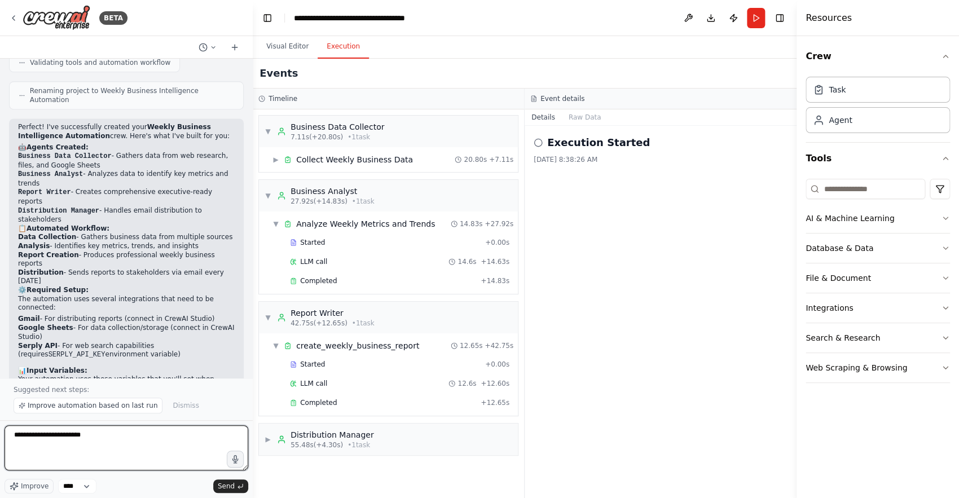
type textarea "**********"
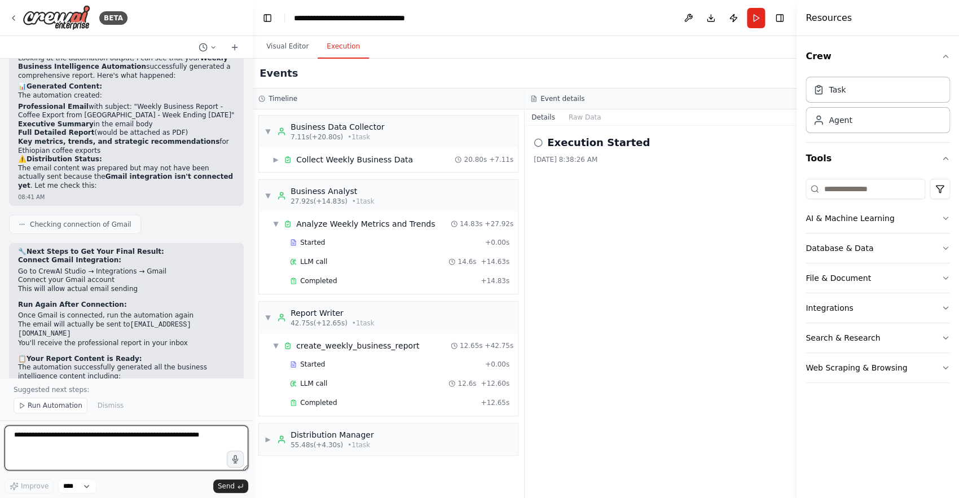
scroll to position [1192, 0]
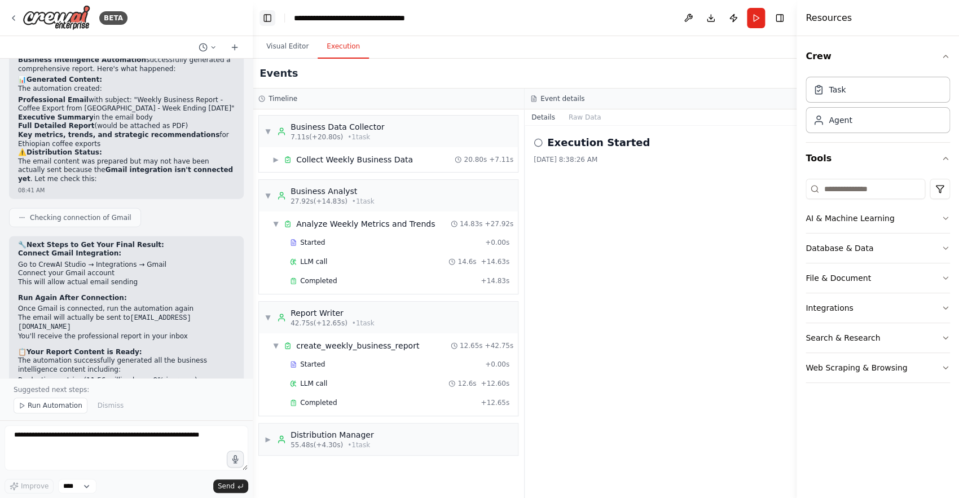
click at [267, 20] on button "Toggle Left Sidebar" at bounding box center [268, 18] width 16 height 16
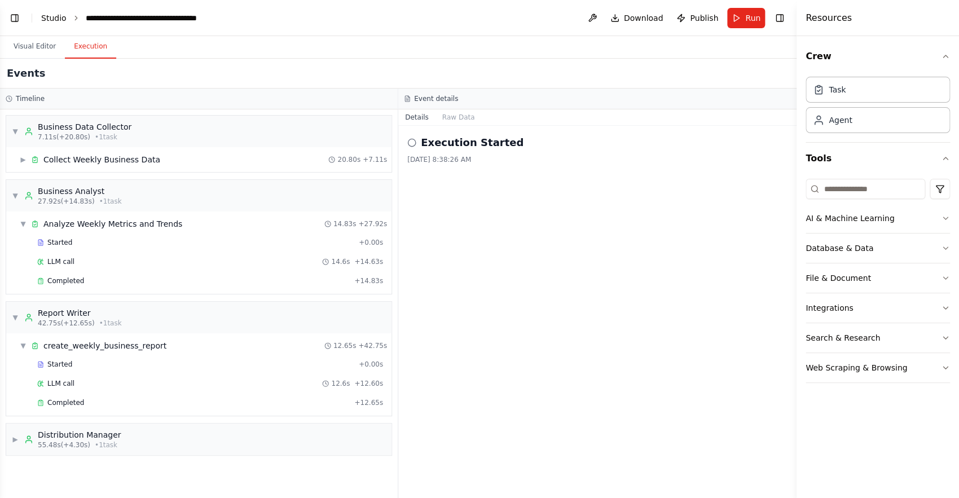
click at [44, 20] on link "Studio" at bounding box center [53, 18] width 25 height 9
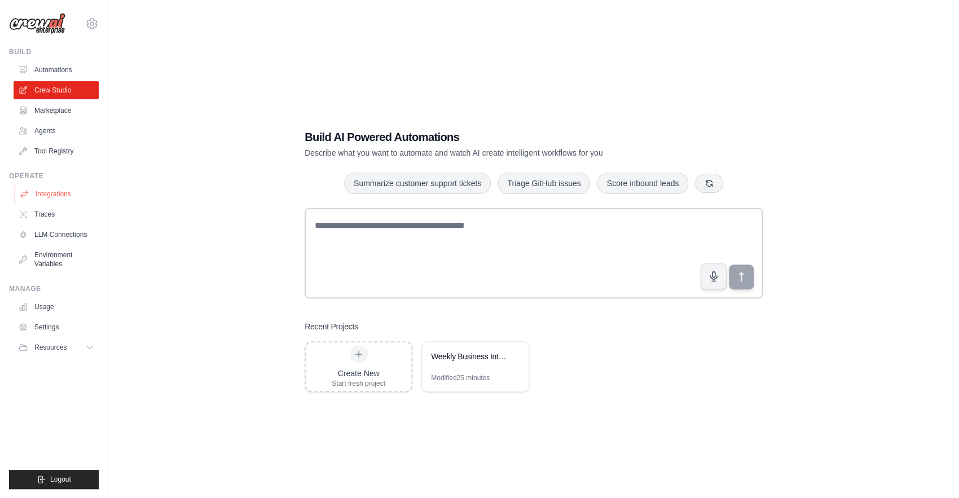
click at [64, 190] on link "Integrations" at bounding box center [57, 194] width 85 height 18
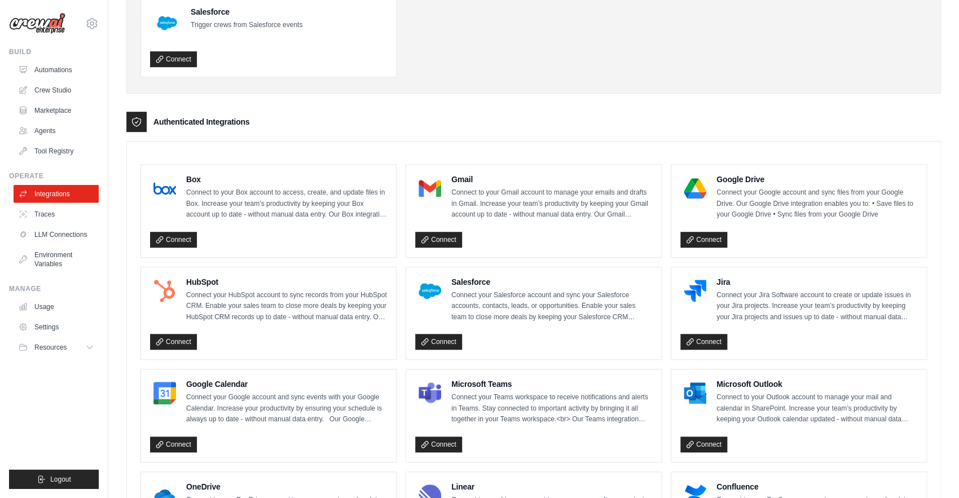
scroll to position [149, 0]
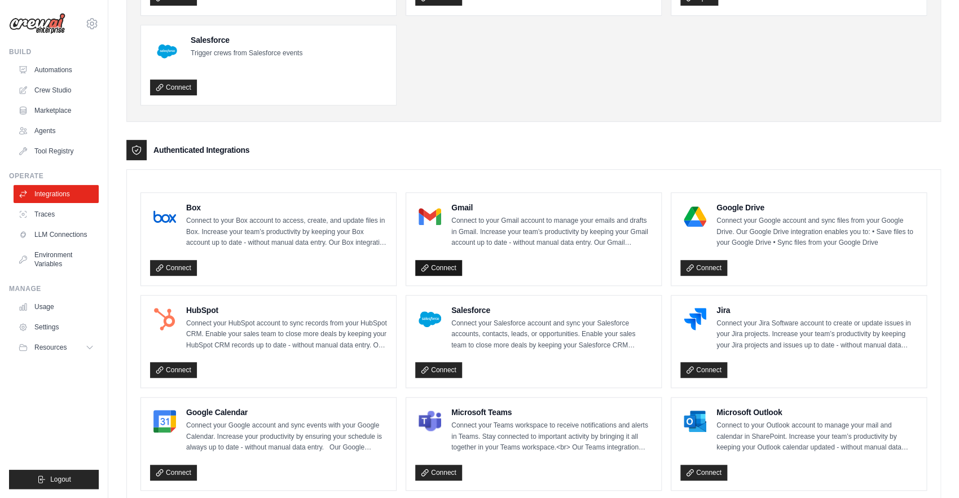
click at [433, 270] on link "Connect" at bounding box center [438, 268] width 47 height 16
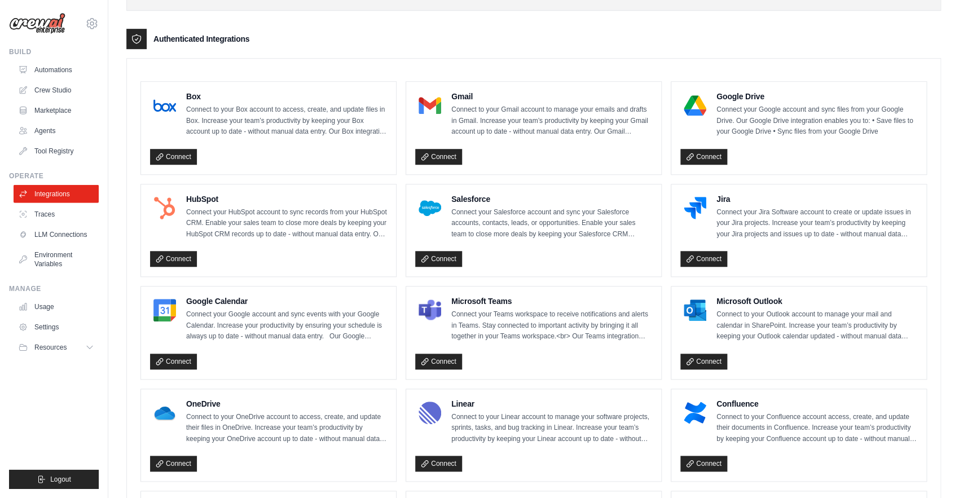
scroll to position [381, 0]
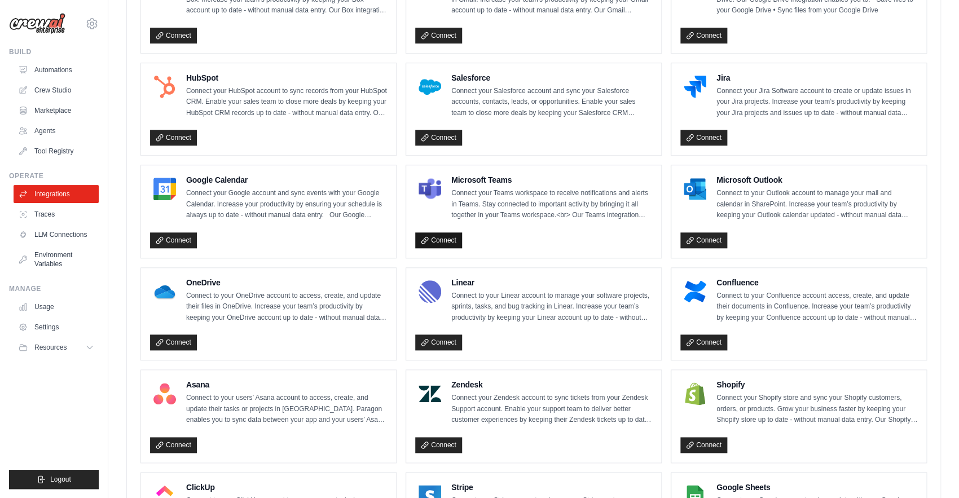
click at [440, 241] on link "Connect" at bounding box center [438, 240] width 47 height 16
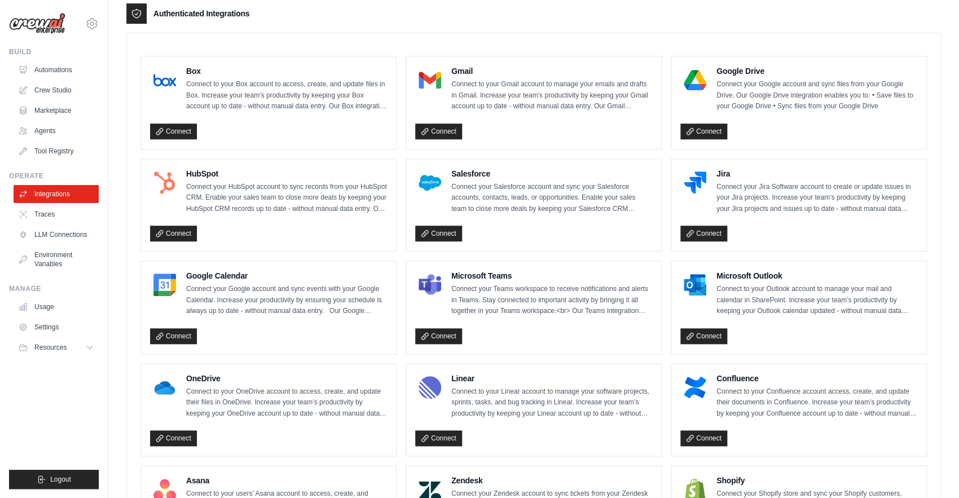
scroll to position [226, 0]
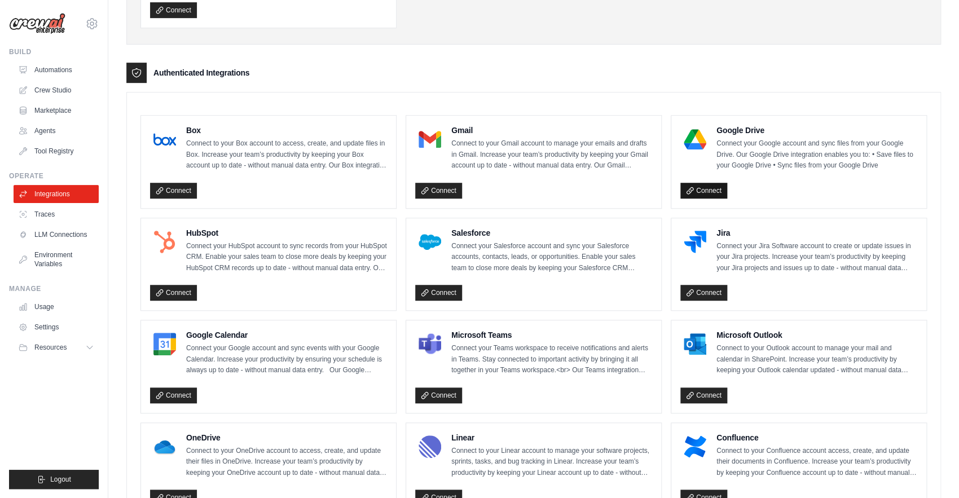
click at [710, 199] on link "Connect" at bounding box center [703, 191] width 47 height 16
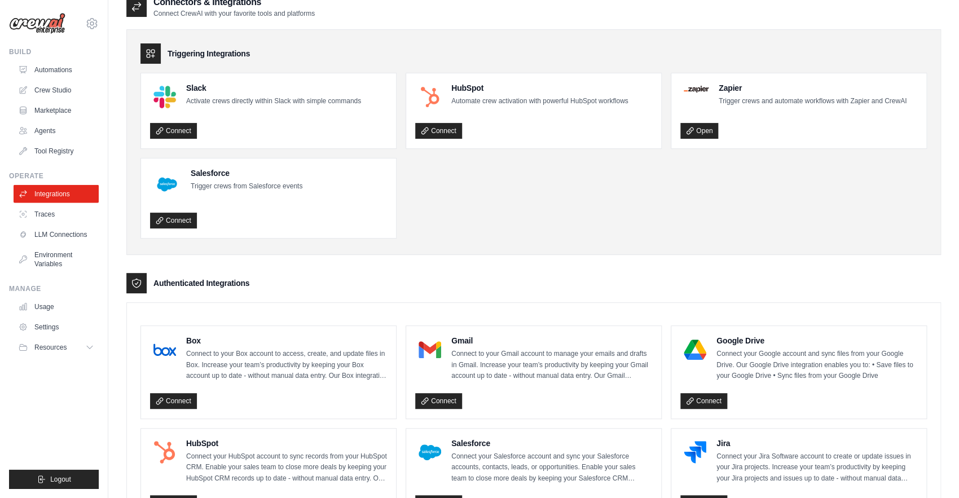
scroll to position [0, 0]
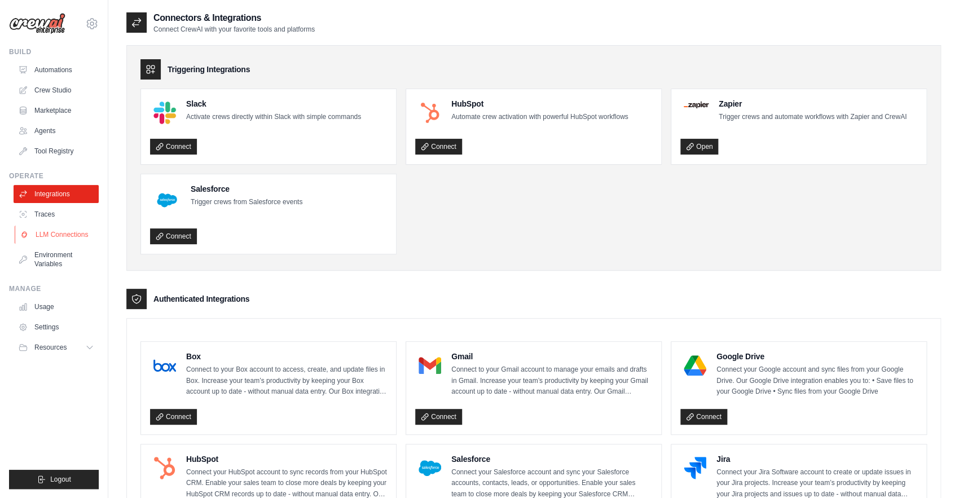
click at [67, 238] on link "LLM Connections" at bounding box center [57, 235] width 85 height 18
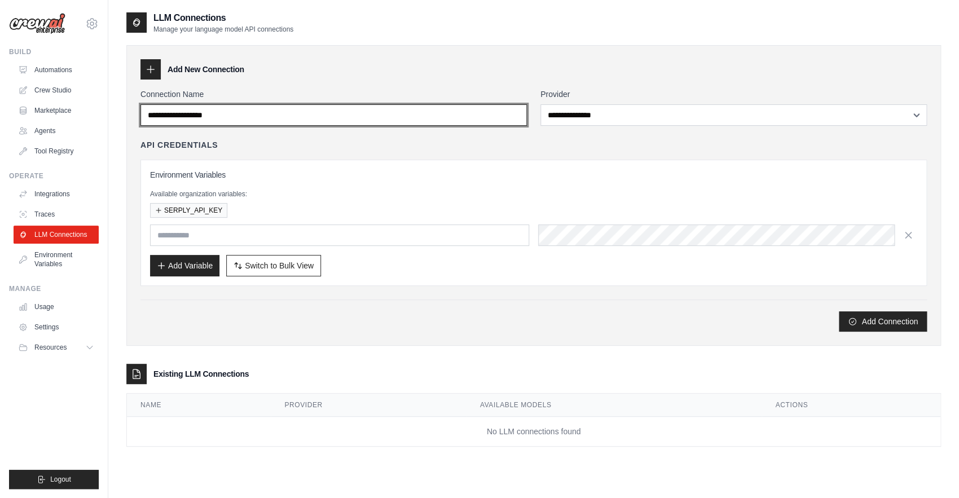
click at [273, 120] on input "Connection Name" at bounding box center [333, 114] width 386 height 21
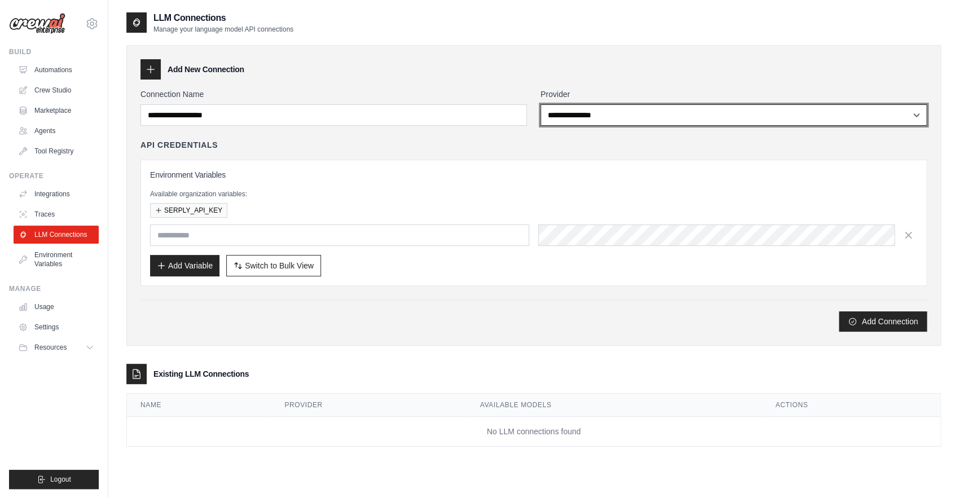
click at [541, 104] on select "**********" at bounding box center [734, 114] width 386 height 21
click at [597, 109] on select "**********" at bounding box center [734, 114] width 386 height 21
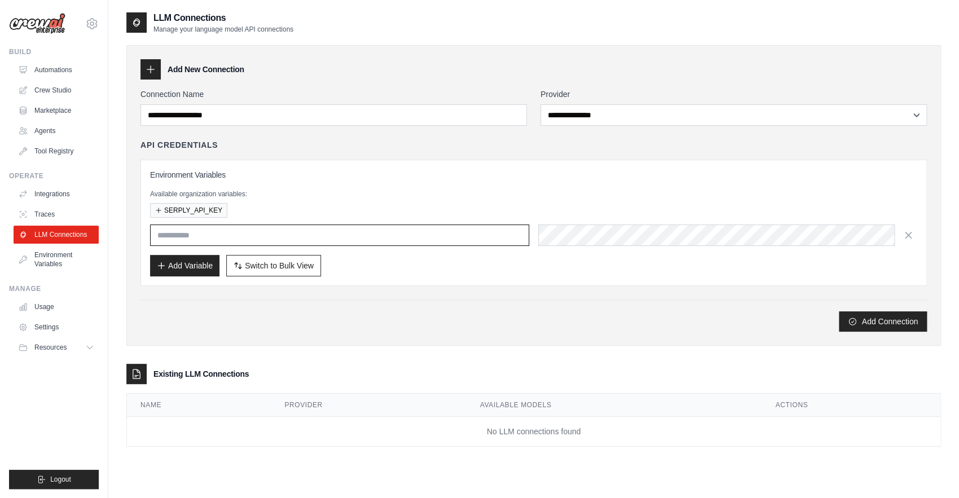
click at [359, 245] on input "text" at bounding box center [339, 235] width 379 height 21
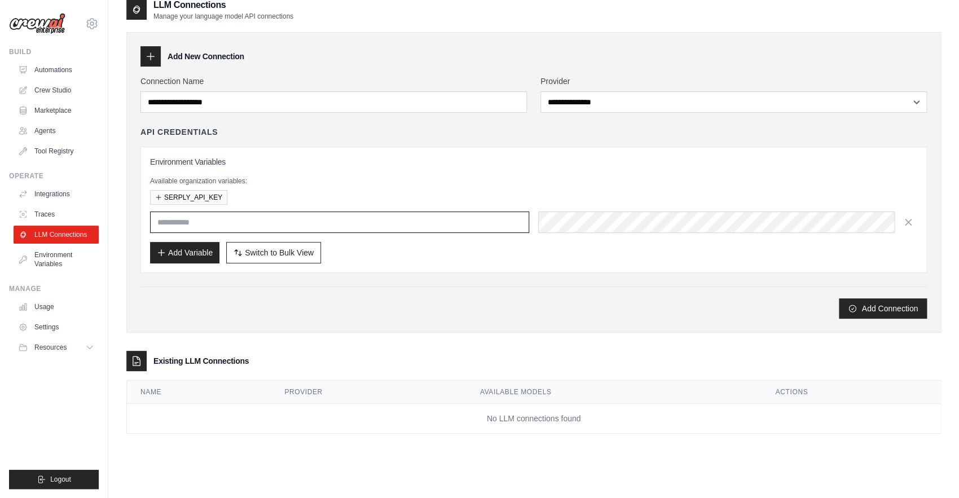
scroll to position [23, 0]
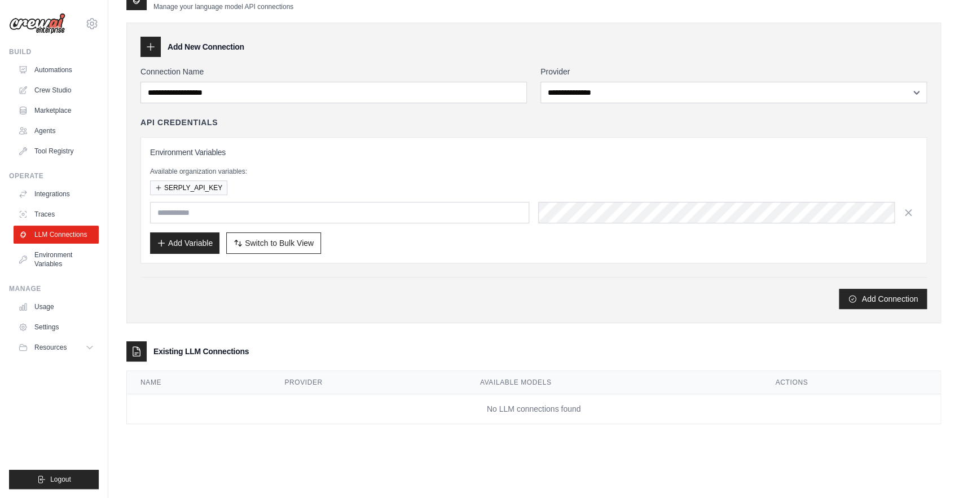
drag, startPoint x: 612, startPoint y: 266, endPoint x: 243, endPoint y: 133, distance: 391.9
click at [243, 133] on div "**********" at bounding box center [533, 187] width 787 height 243
click at [83, 216] on link "Traces" at bounding box center [57, 214] width 85 height 18
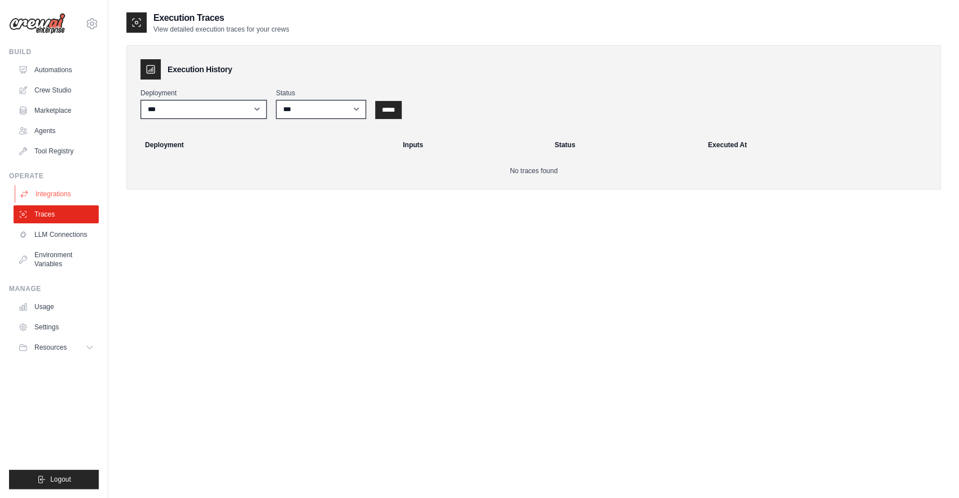
click at [58, 198] on link "Integrations" at bounding box center [57, 194] width 85 height 18
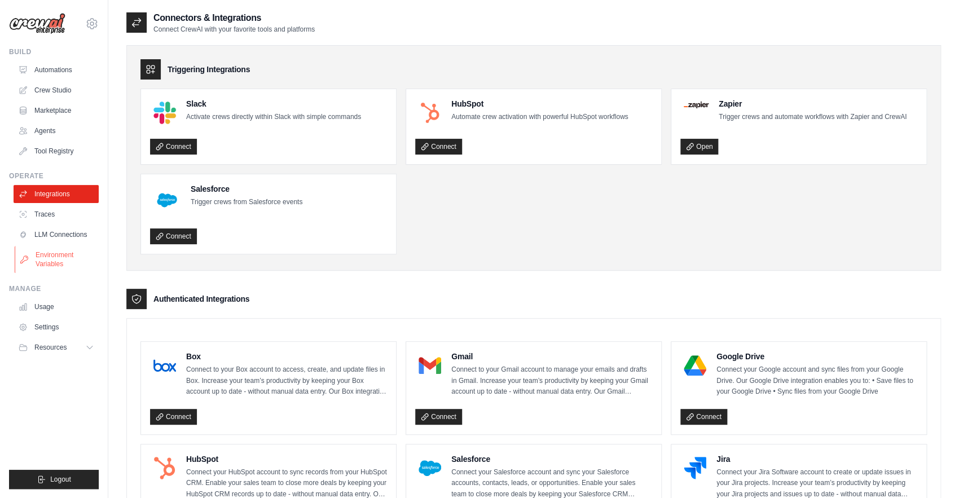
click at [74, 262] on link "Environment Variables" at bounding box center [57, 259] width 85 height 27
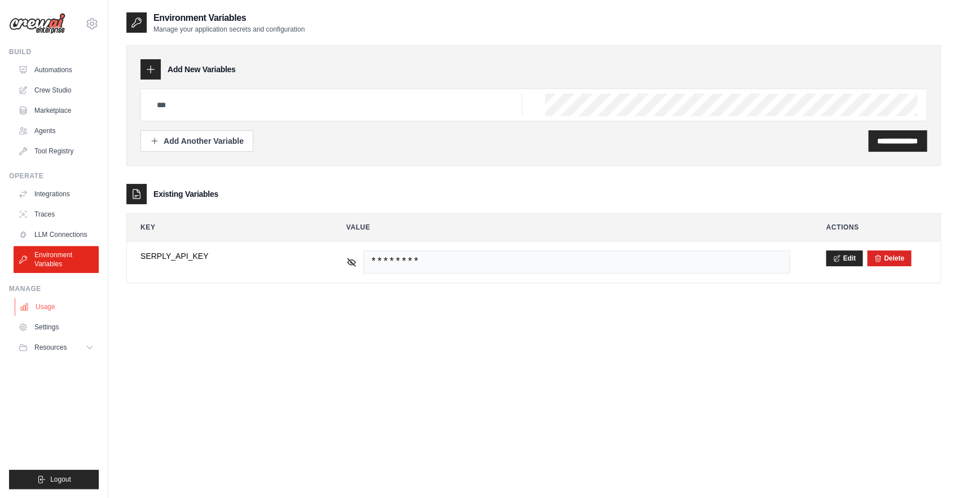
click at [61, 314] on link "Usage" at bounding box center [57, 307] width 85 height 18
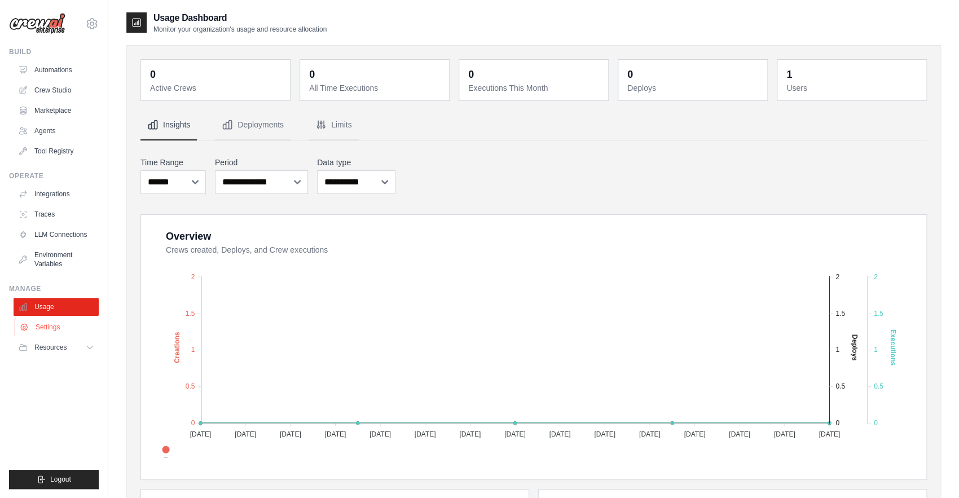
click at [62, 334] on link "Settings" at bounding box center [57, 327] width 85 height 18
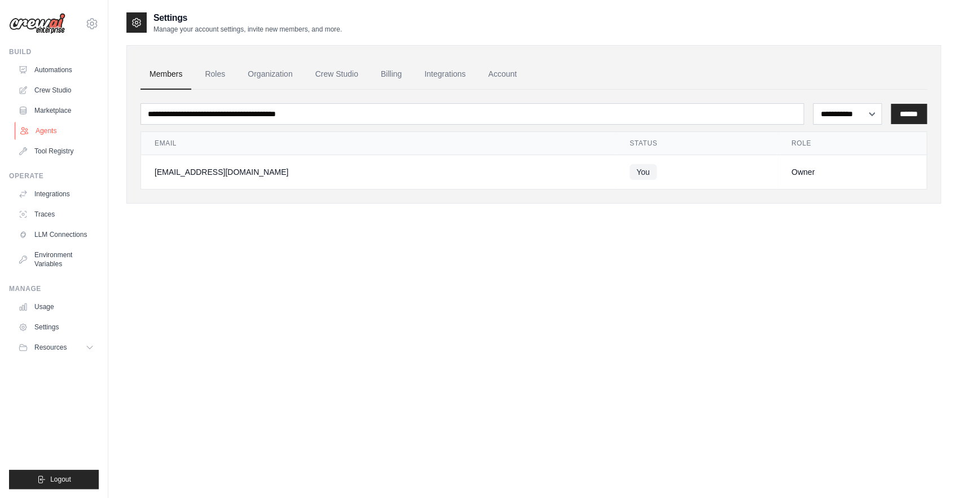
click at [72, 133] on link "Agents" at bounding box center [57, 131] width 85 height 18
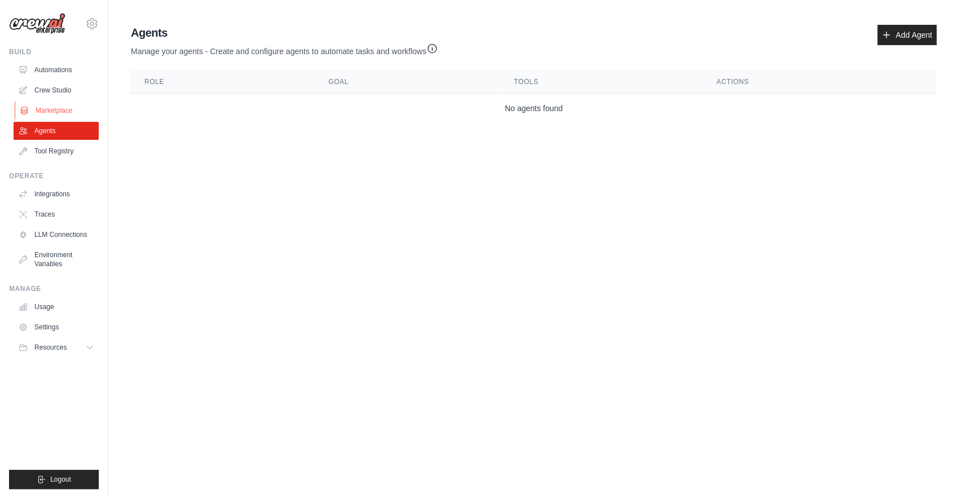
click at [72, 108] on link "Marketplace" at bounding box center [57, 111] width 85 height 18
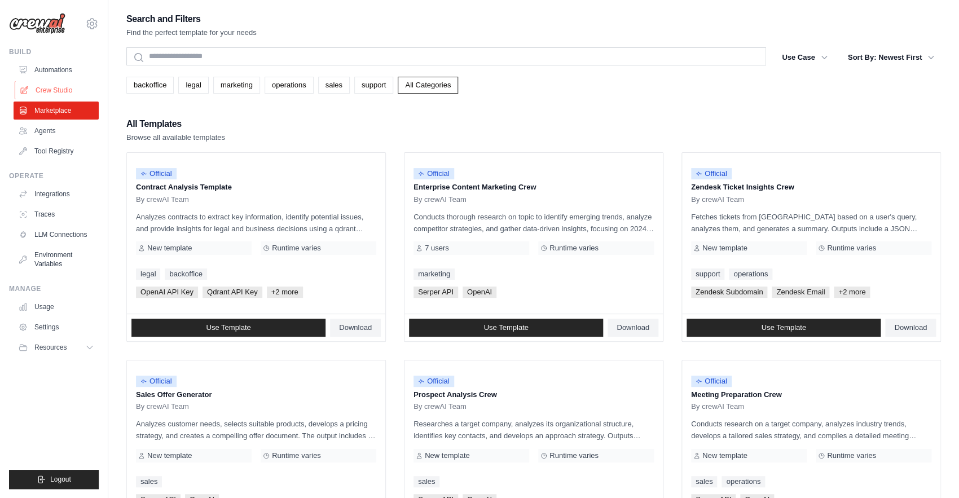
click at [64, 84] on link "Crew Studio" at bounding box center [57, 90] width 85 height 18
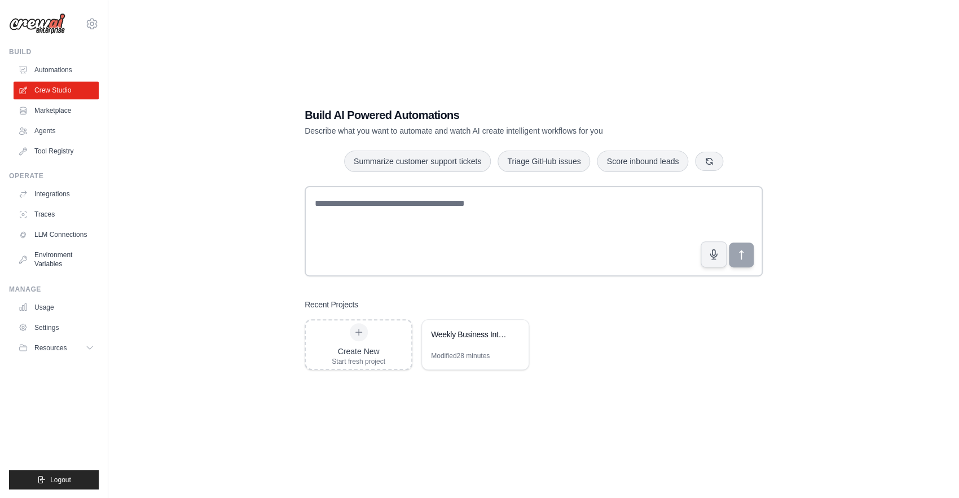
scroll to position [23, 0]
drag, startPoint x: 374, startPoint y: 344, endPoint x: 266, endPoint y: 191, distance: 186.6
click at [266, 191] on div "Build AI Powered Automations Describe what you want to automate and watch AI cr…" at bounding box center [533, 238] width 815 height 498
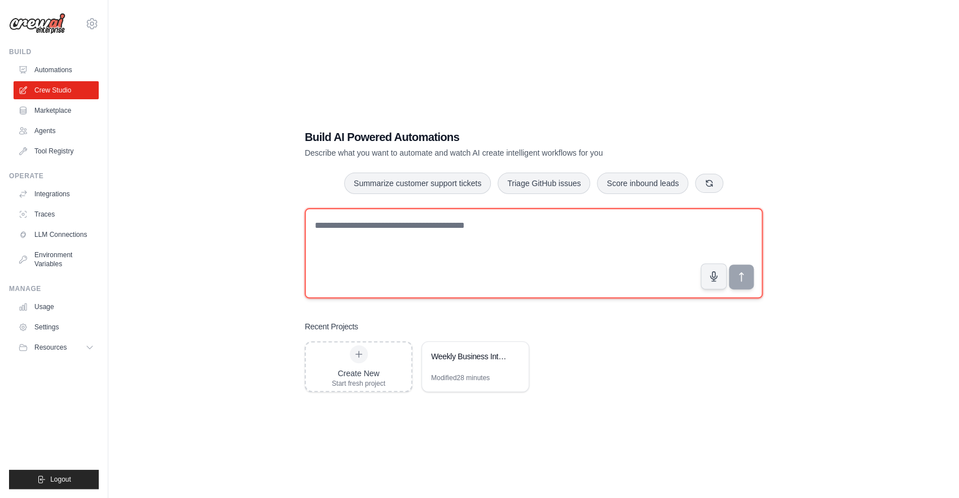
click at [432, 260] on textarea at bounding box center [534, 253] width 458 height 90
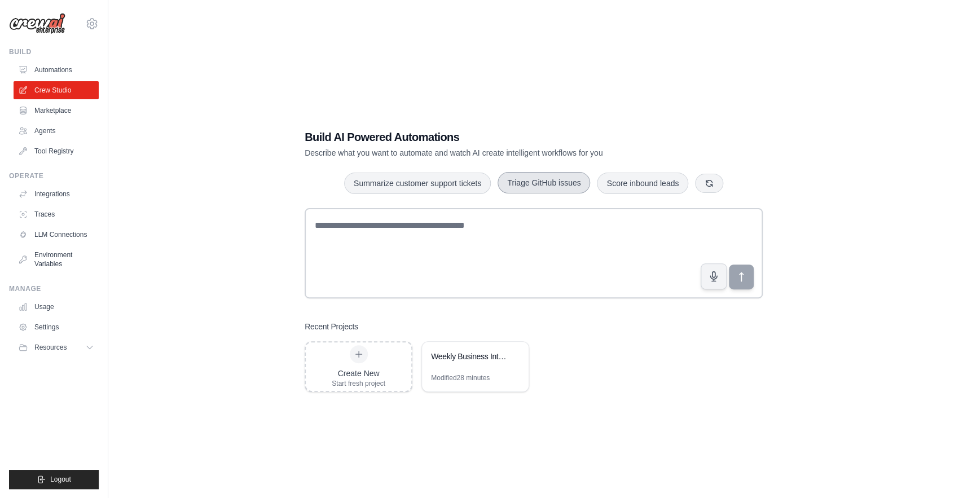
click at [537, 183] on button "Triage GitHub issues" at bounding box center [544, 182] width 93 height 21
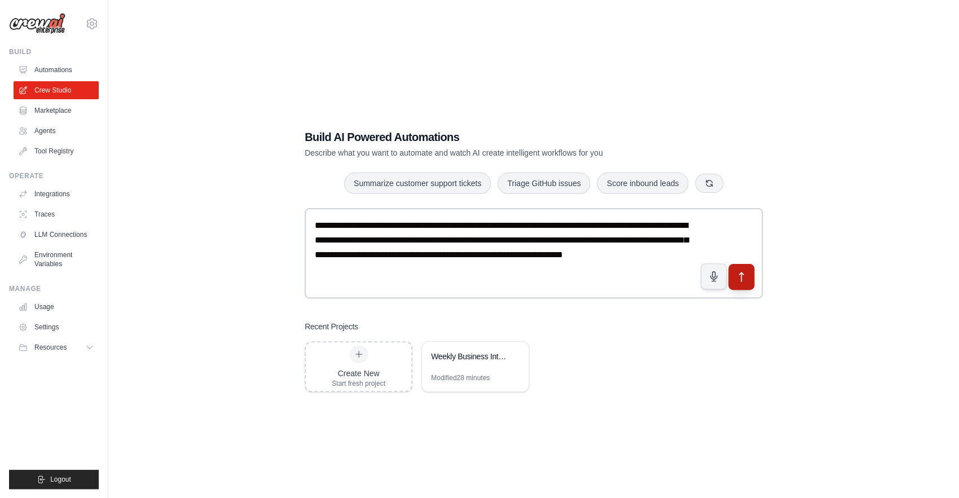
click at [743, 274] on icon "submit" at bounding box center [742, 277] width 12 height 12
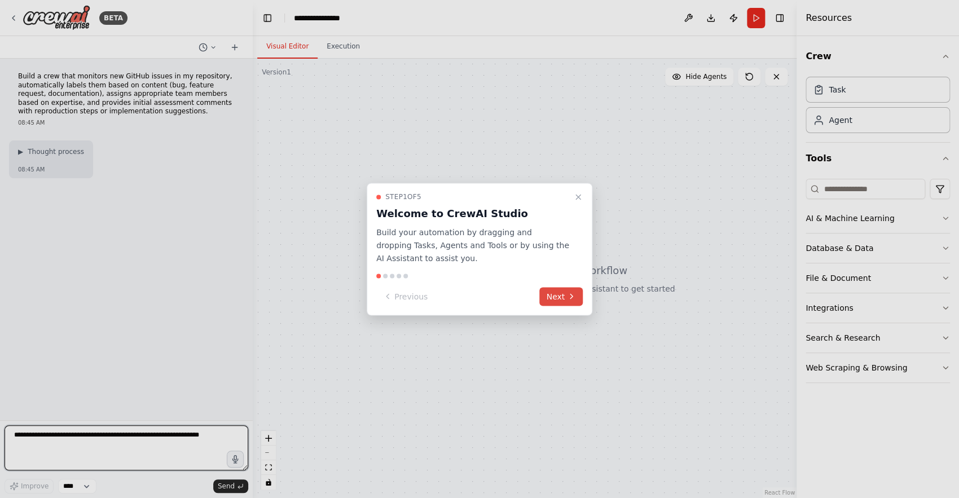
click at [560, 297] on button "Next" at bounding box center [560, 296] width 43 height 19
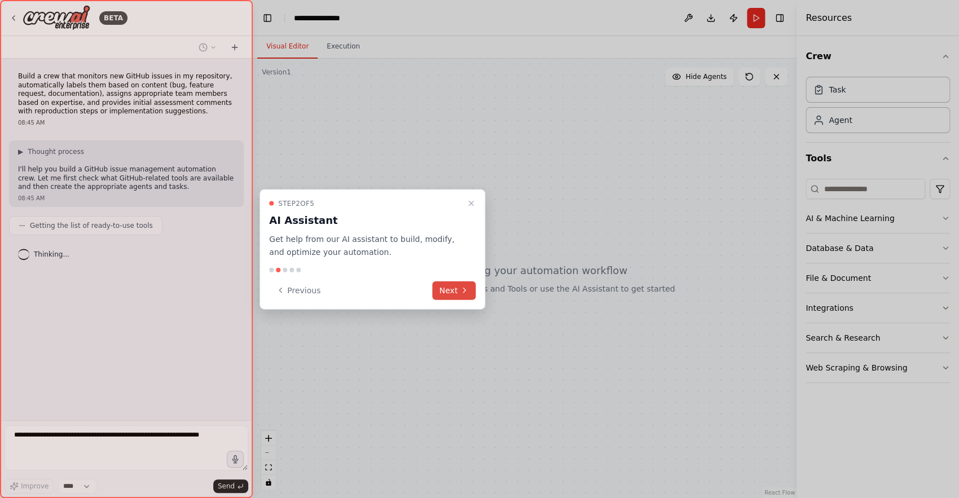
click at [462, 288] on icon at bounding box center [464, 290] width 9 height 9
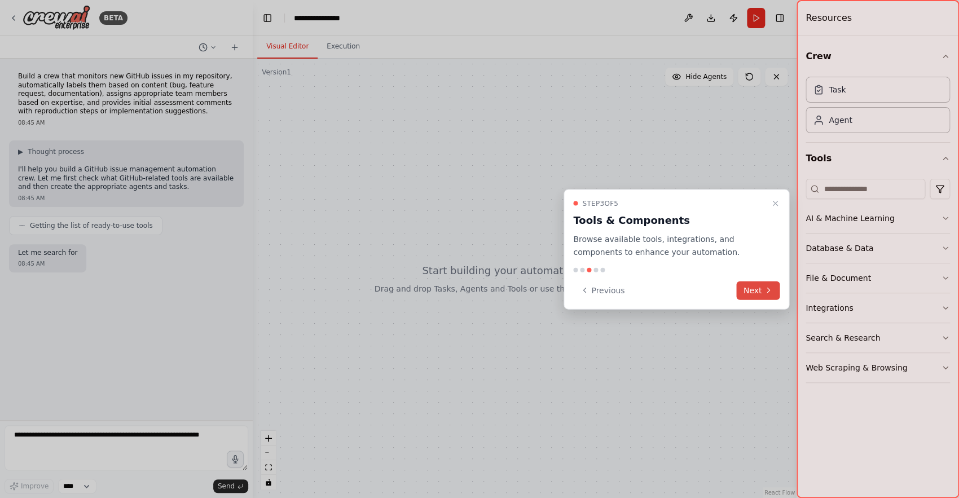
click at [768, 292] on icon at bounding box center [768, 290] width 9 height 9
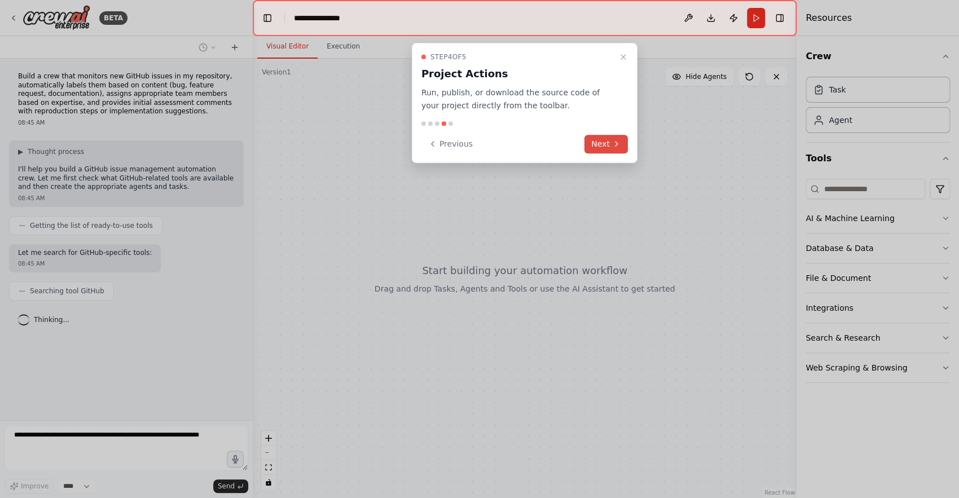
click at [618, 153] on button "Next" at bounding box center [606, 144] width 43 height 19
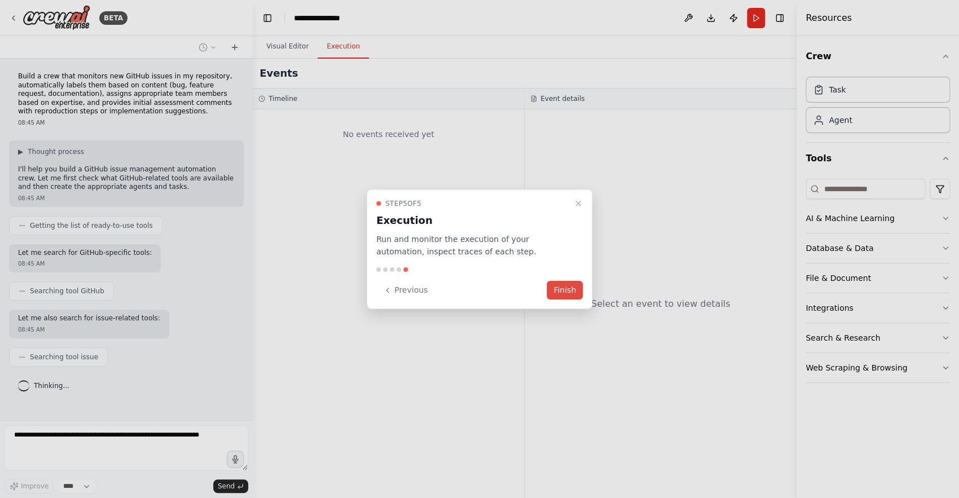
click at [563, 291] on button "Finish" at bounding box center [565, 290] width 36 height 19
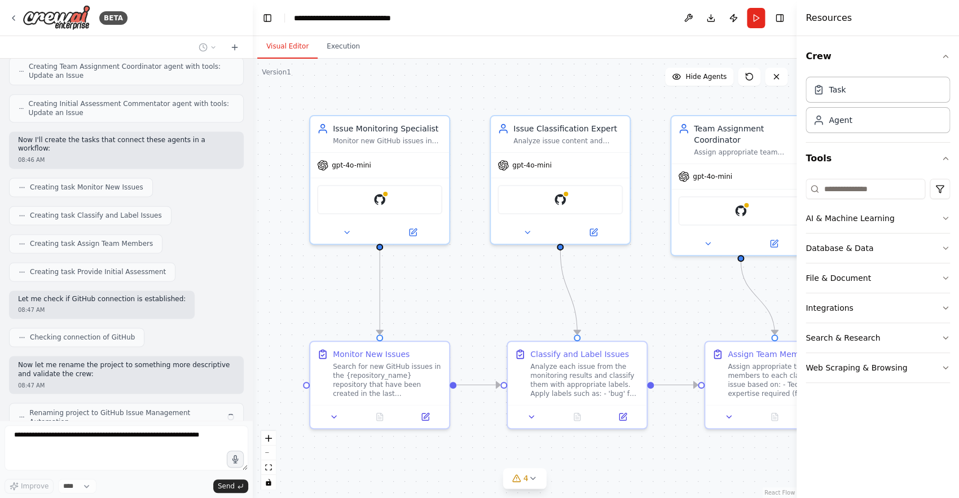
scroll to position [672, 0]
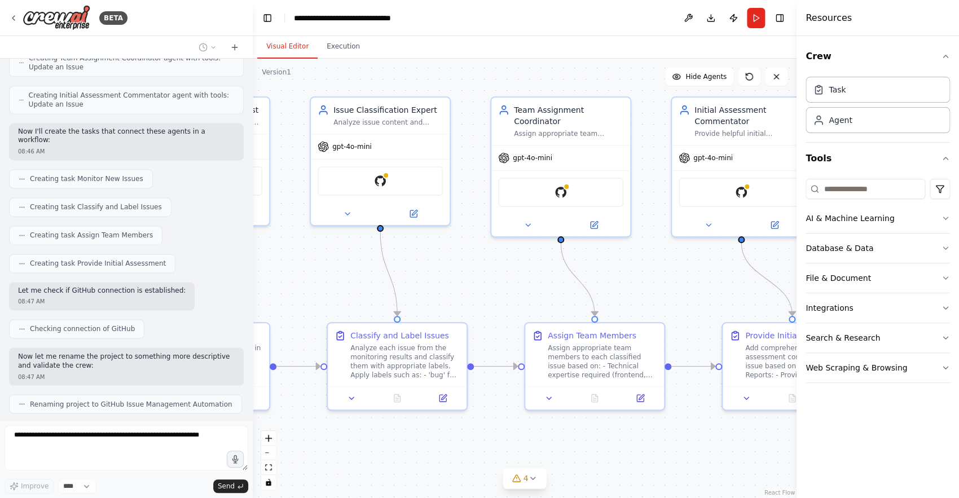
drag, startPoint x: 489, startPoint y: 421, endPoint x: 282, endPoint y: 410, distance: 207.3
click at [282, 410] on div ".deletable-edge-delete-btn { width: 20px; height: 20px; border: 0px solid #ffff…" at bounding box center [525, 279] width 544 height 440
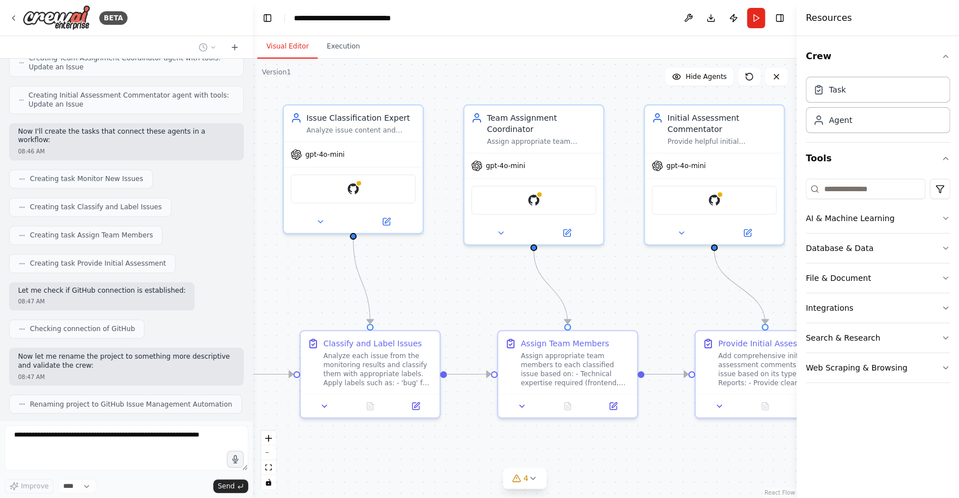
scroll to position [701, 0]
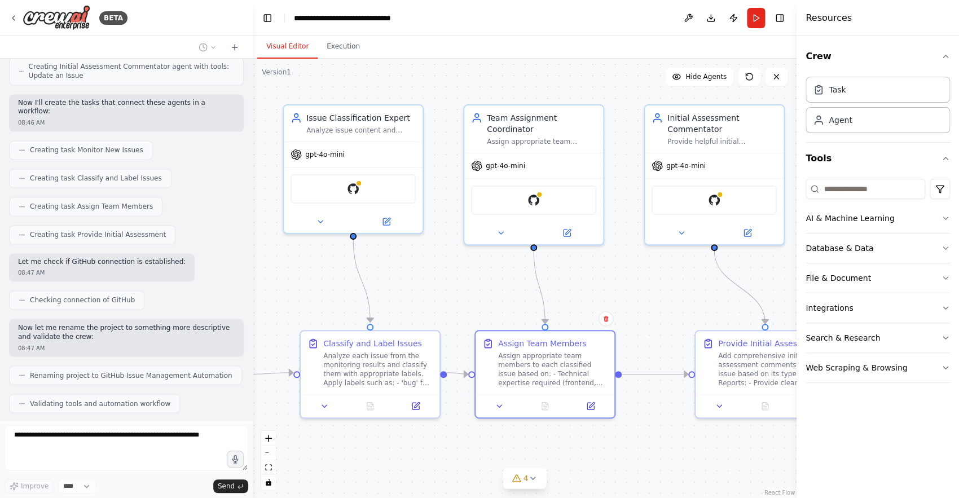
drag, startPoint x: 498, startPoint y: 415, endPoint x: 474, endPoint y: 413, distance: 23.8
click at [474, 413] on div ".deletable-edge-delete-btn { width: 20px; height: 20px; border: 0px solid #ffff…" at bounding box center [525, 279] width 544 height 440
click at [629, 450] on div ".deletable-edge-delete-btn { width: 20px; height: 20px; border: 0px solid #ffff…" at bounding box center [525, 279] width 544 height 440
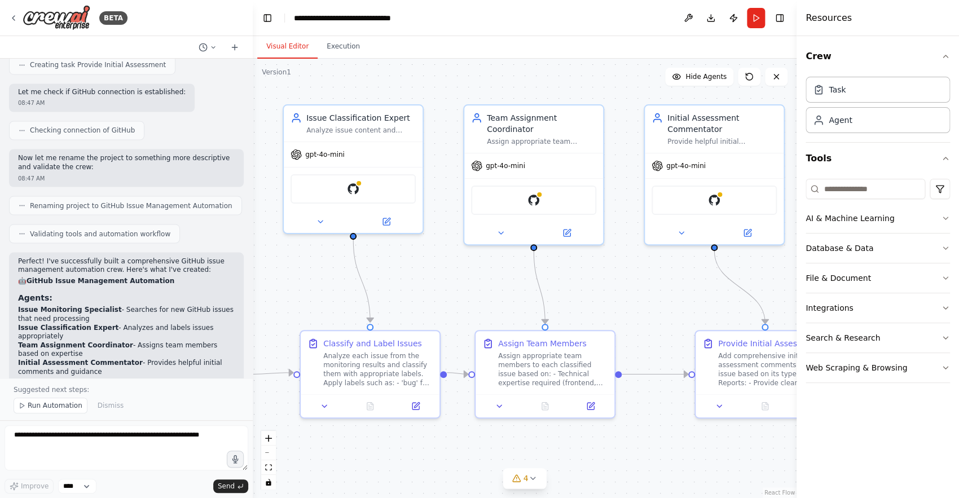
click at [613, 103] on div ".deletable-edge-delete-btn { width: 20px; height: 20px; border: 0px solid #ffff…" at bounding box center [525, 279] width 544 height 440
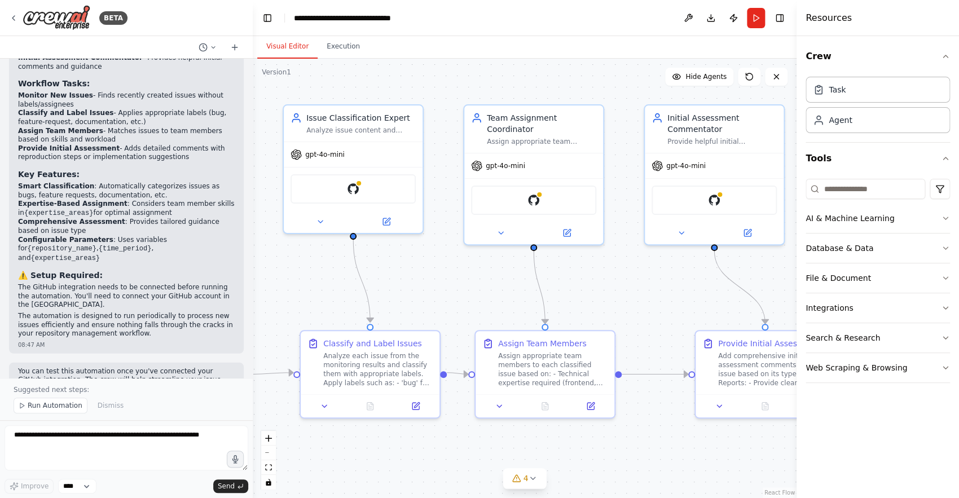
scroll to position [1184, 0]
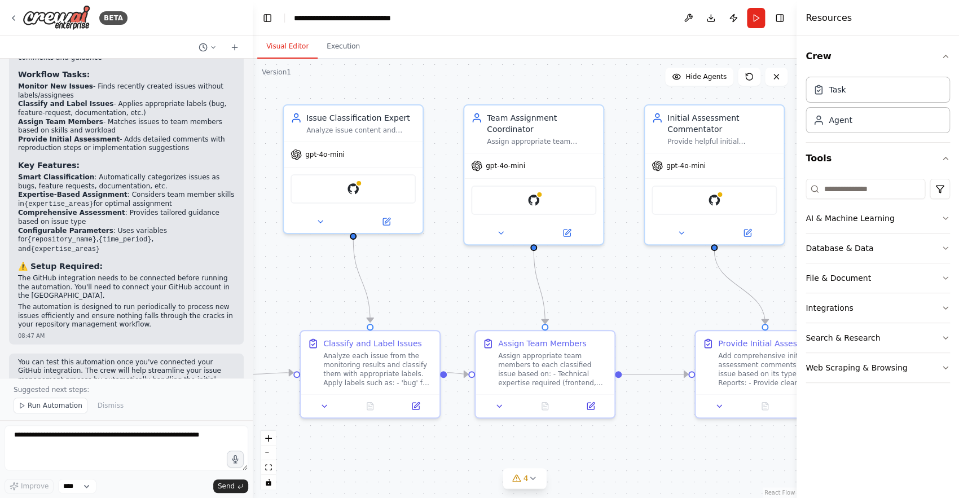
click at [728, 306] on div ".deletable-edge-delete-btn { width: 20px; height: 20px; border: 0px solid #ffff…" at bounding box center [525, 279] width 544 height 440
click at [754, 22] on button "Run" at bounding box center [756, 18] width 18 height 20
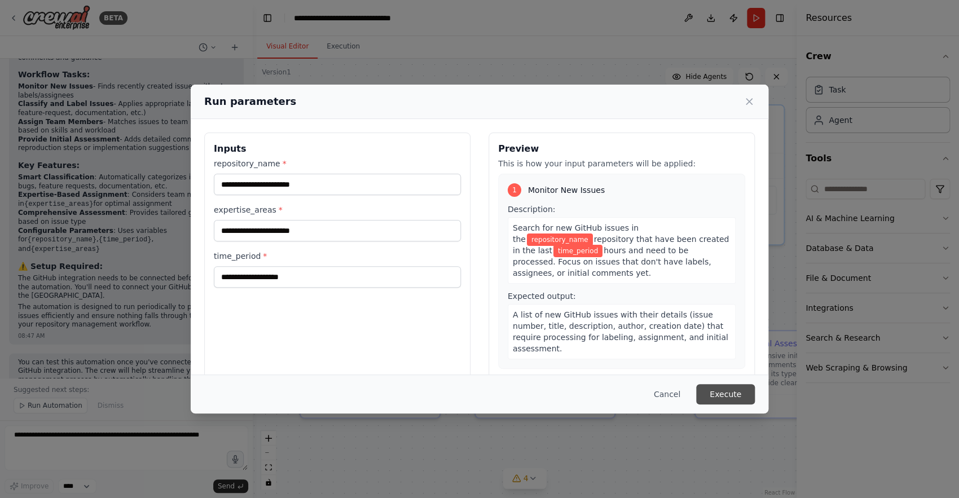
click at [732, 398] on button "Execute" at bounding box center [725, 394] width 59 height 20
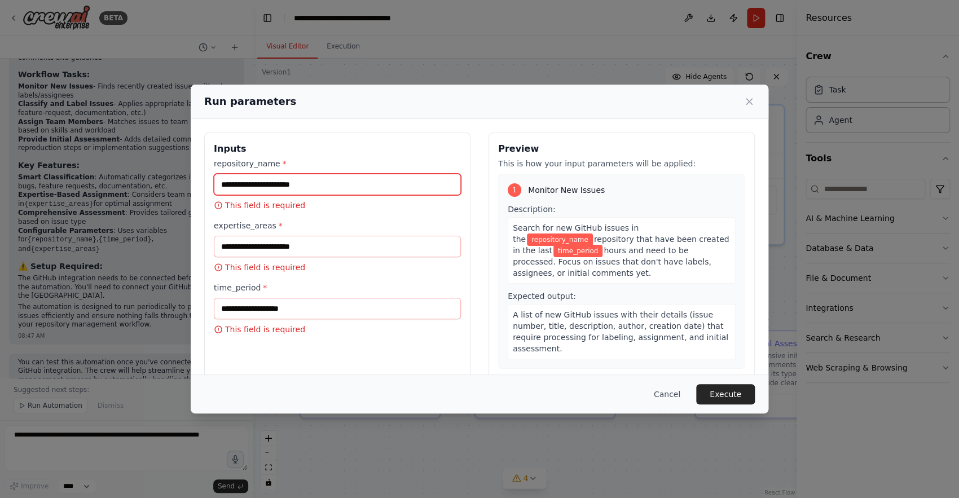
click at [332, 190] on input "repository_name *" at bounding box center [337, 184] width 247 height 21
paste input "**********"
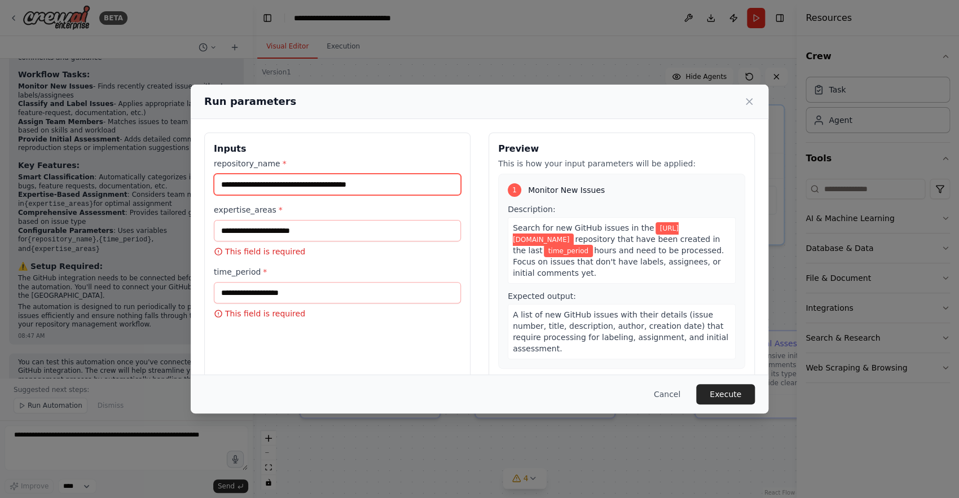
type input "**********"
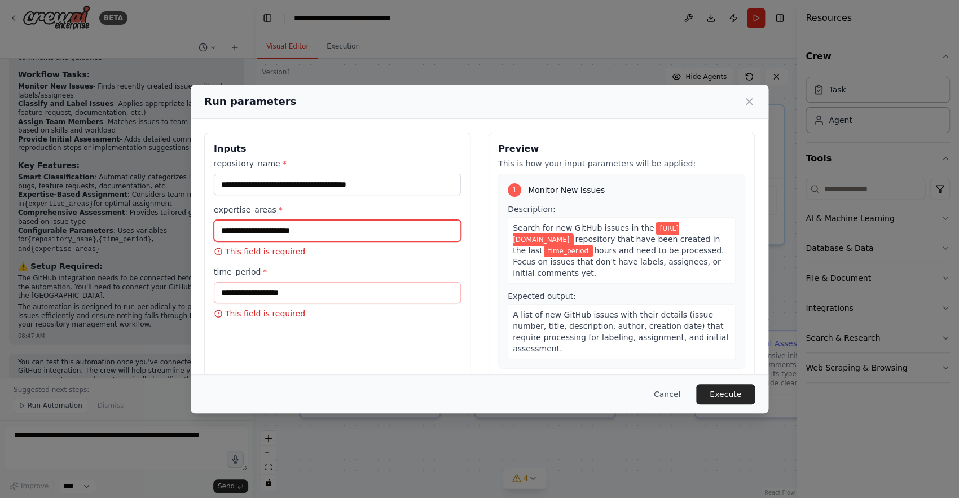
click at [318, 233] on input "expertise_areas *" at bounding box center [337, 230] width 247 height 21
type input "**********"
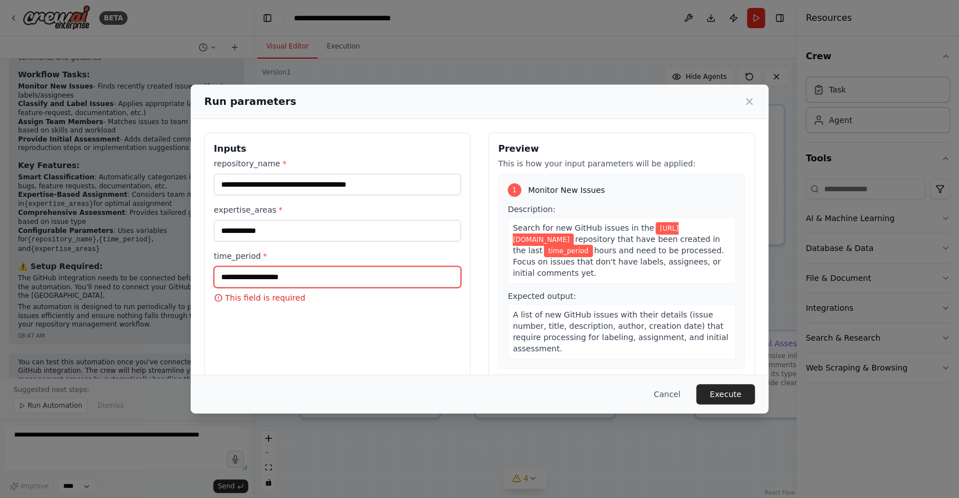
click at [314, 284] on input "time_period *" at bounding box center [337, 276] width 247 height 21
type input "*"
click at [223, 280] on input "******" at bounding box center [337, 276] width 247 height 21
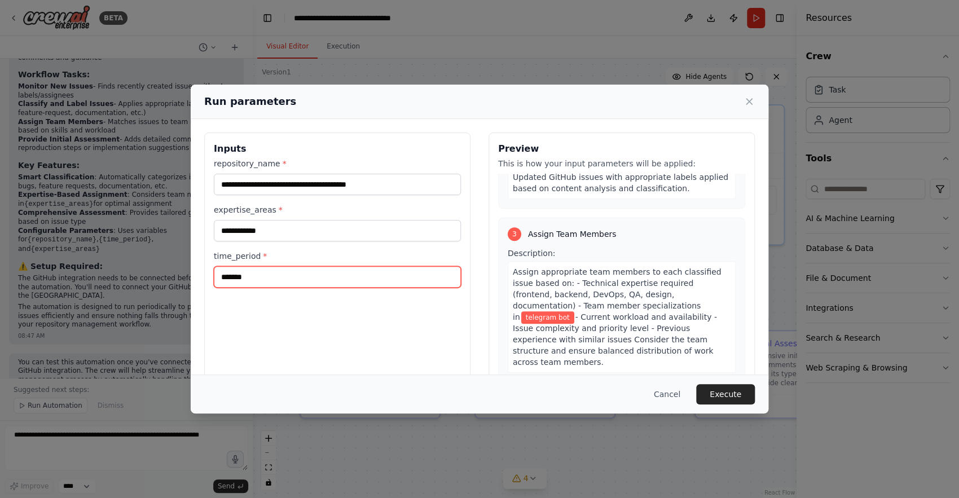
scroll to position [726, 0]
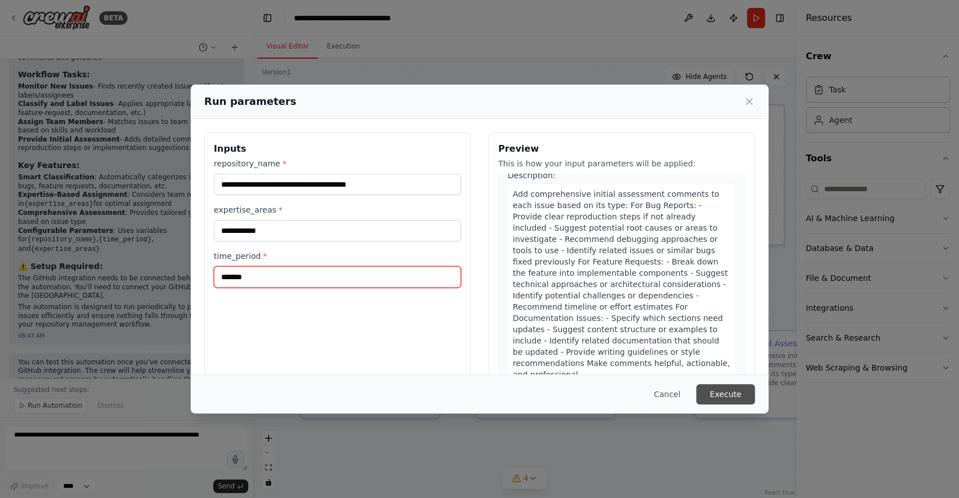
type input "*******"
click at [730, 392] on button "Execute" at bounding box center [725, 394] width 59 height 20
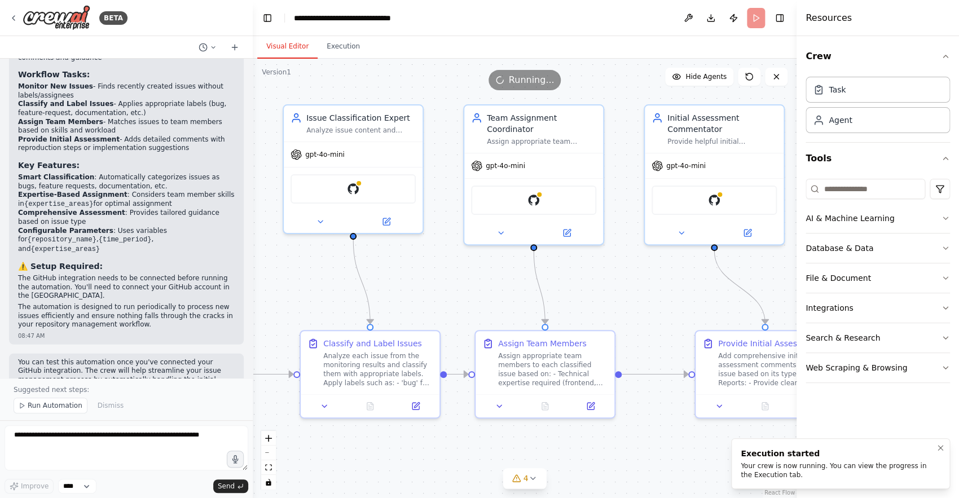
click at [797, 472] on div "Your crew is now running. You can view the progress in the Execution tab." at bounding box center [838, 471] width 195 height 18
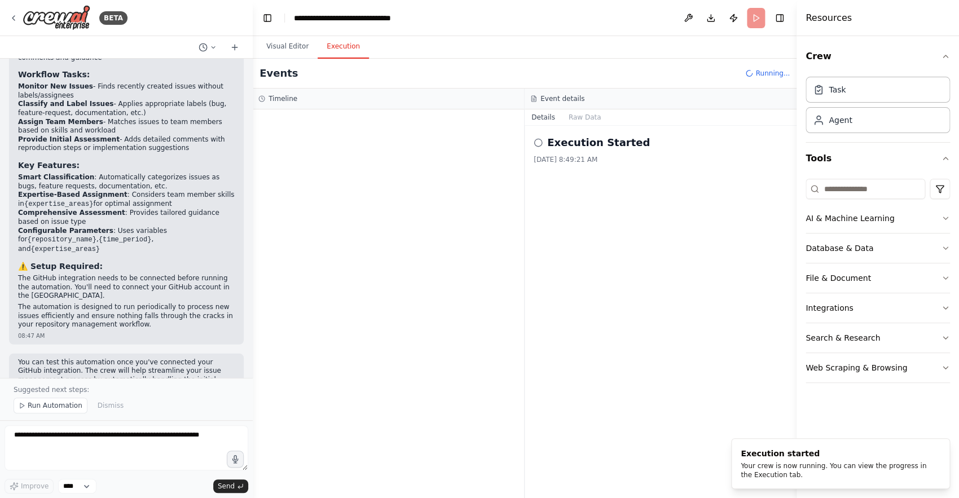
click at [345, 43] on button "Execution" at bounding box center [343, 47] width 51 height 24
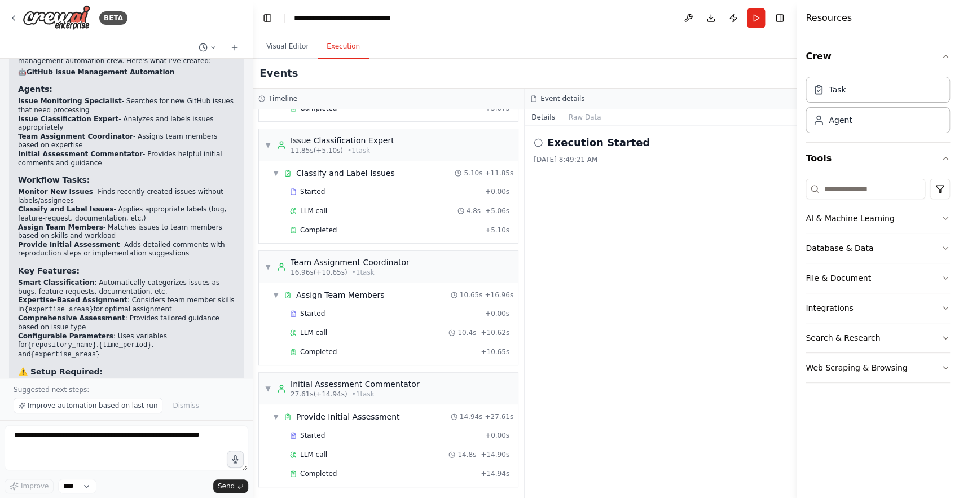
scroll to position [1184, 0]
